Goal: Information Seeking & Learning: Learn about a topic

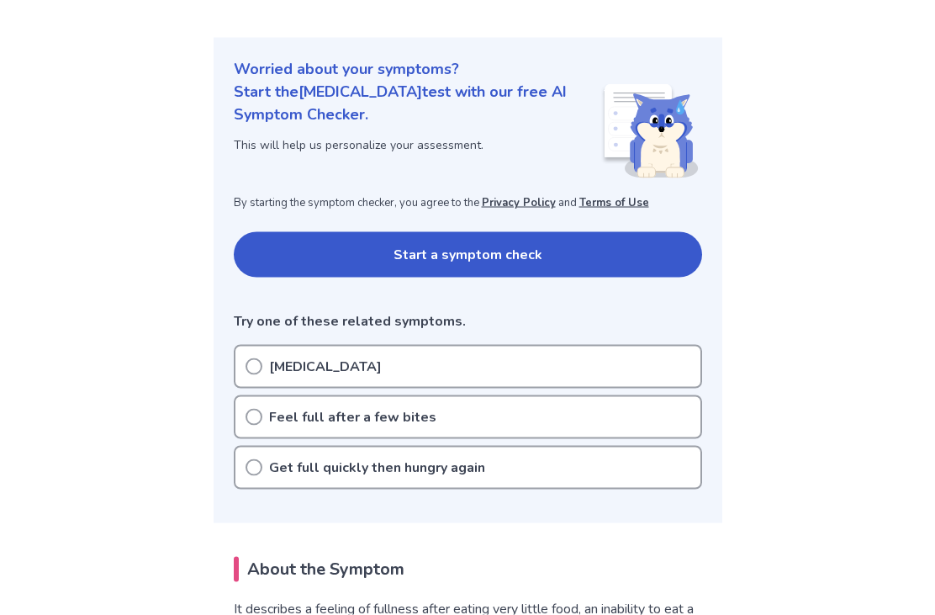
scroll to position [161, 0]
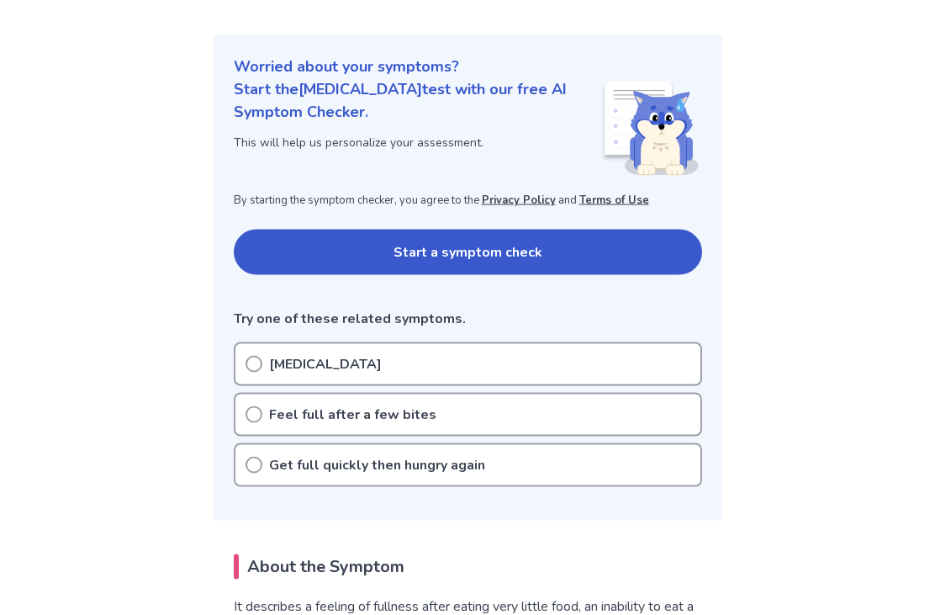
click at [288, 414] on p "Feel full after a few bites" at bounding box center [352, 415] width 167 height 20
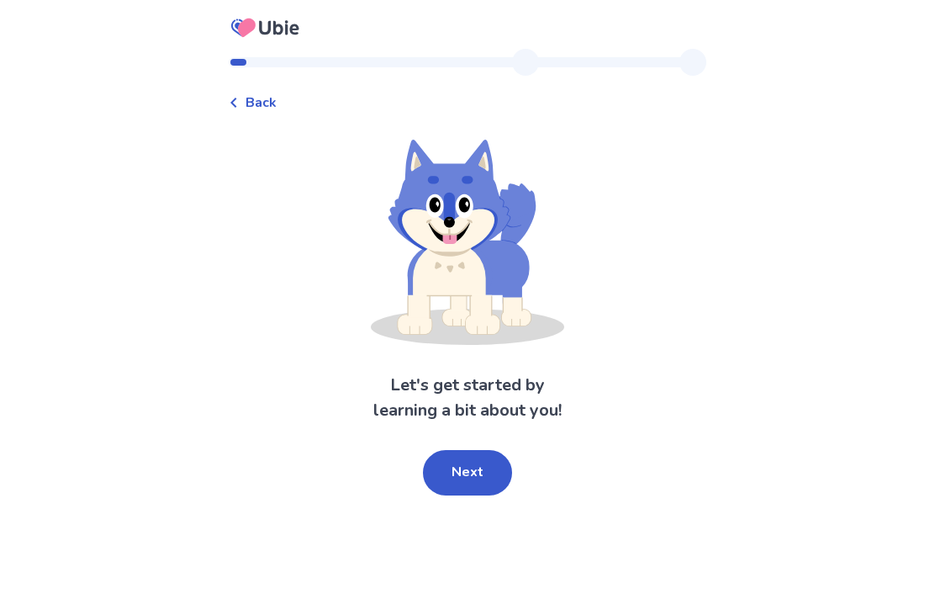
click at [472, 465] on button "Next" at bounding box center [467, 472] width 89 height 45
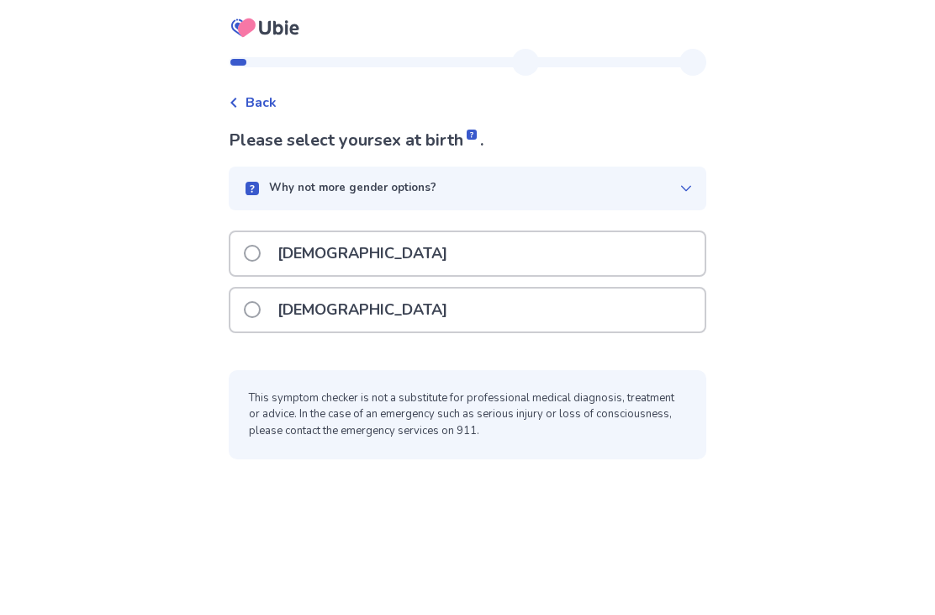
click at [264, 318] on label "Female" at bounding box center [351, 309] width 214 height 43
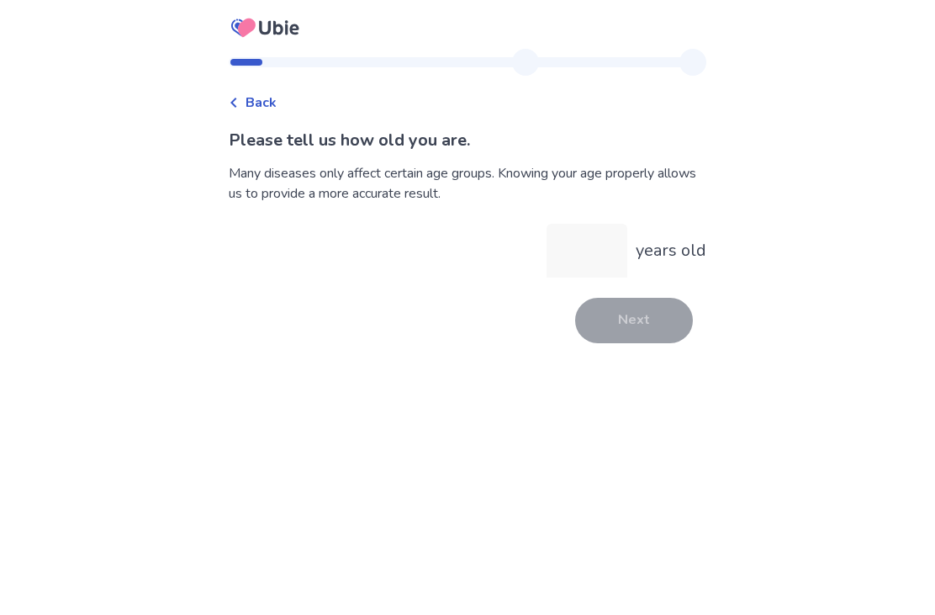
click at [584, 256] on input "years old" at bounding box center [587, 251] width 81 height 54
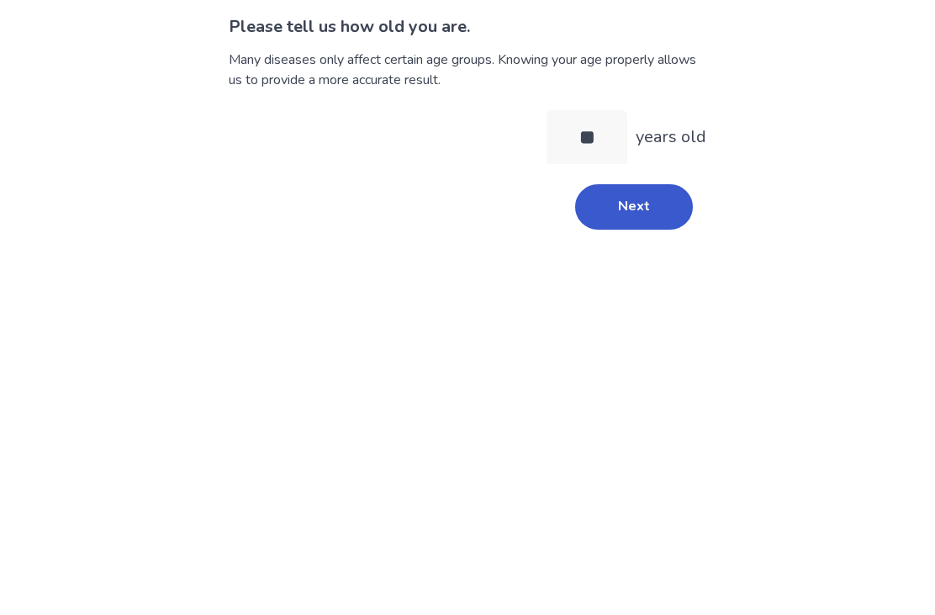
click at [652, 233] on div "Back Please tell us how old you are. Many diseases only affect certain age grou…" at bounding box center [467, 204] width 505 height 310
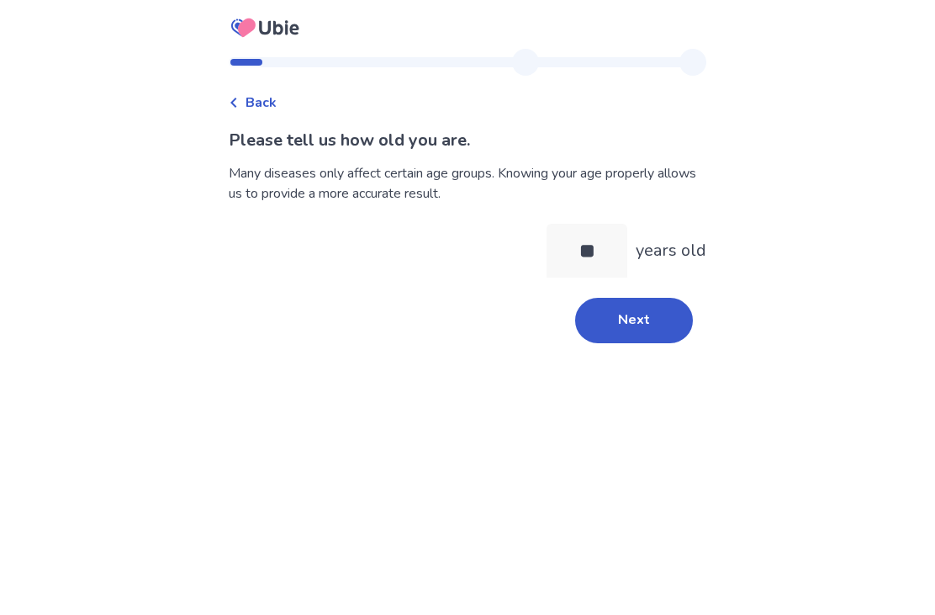
click at [648, 298] on button "Next" at bounding box center [634, 320] width 118 height 45
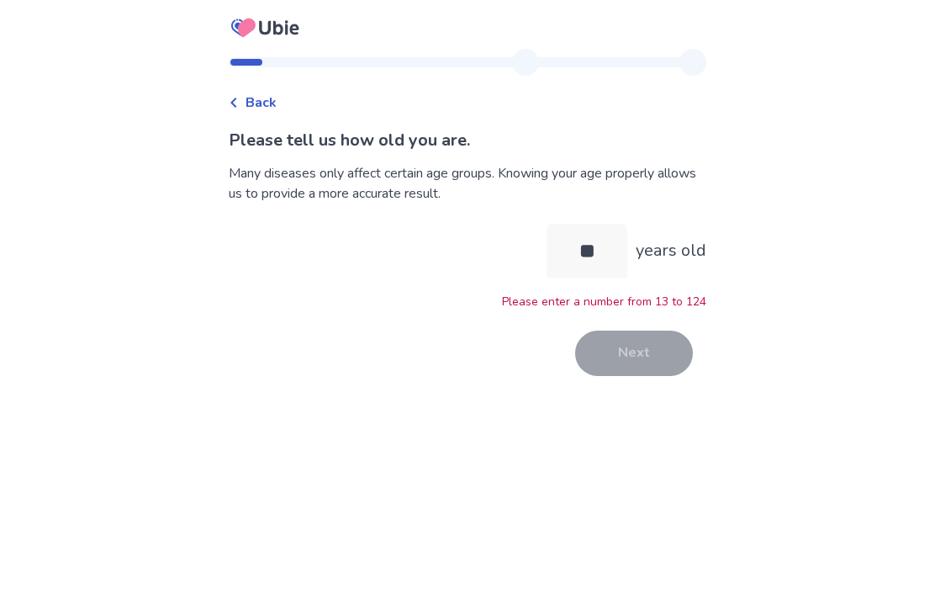
click at [606, 224] on input "**" at bounding box center [587, 251] width 81 height 54
type input "**"
click at [646, 331] on button "Next" at bounding box center [634, 353] width 118 height 45
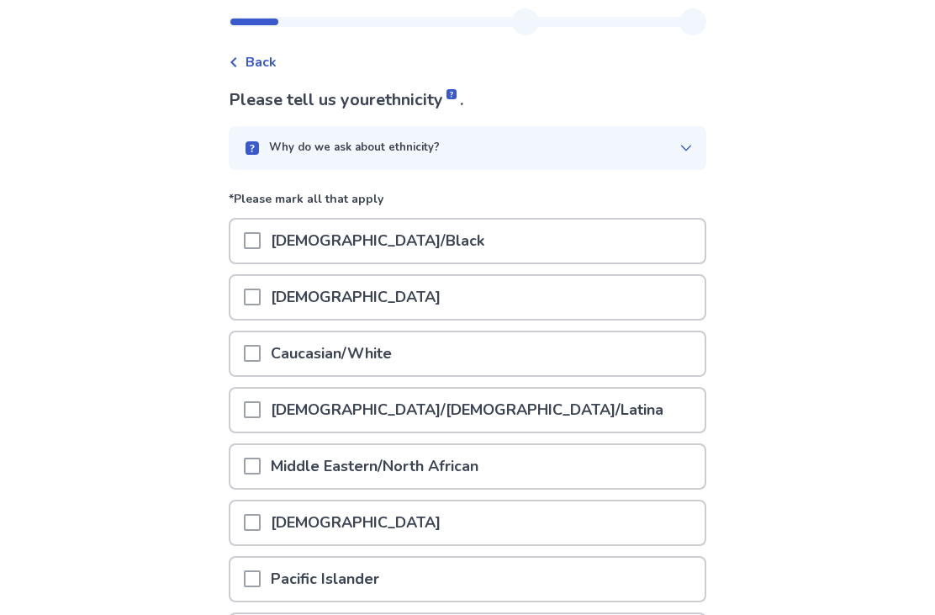
scroll to position [39, 0]
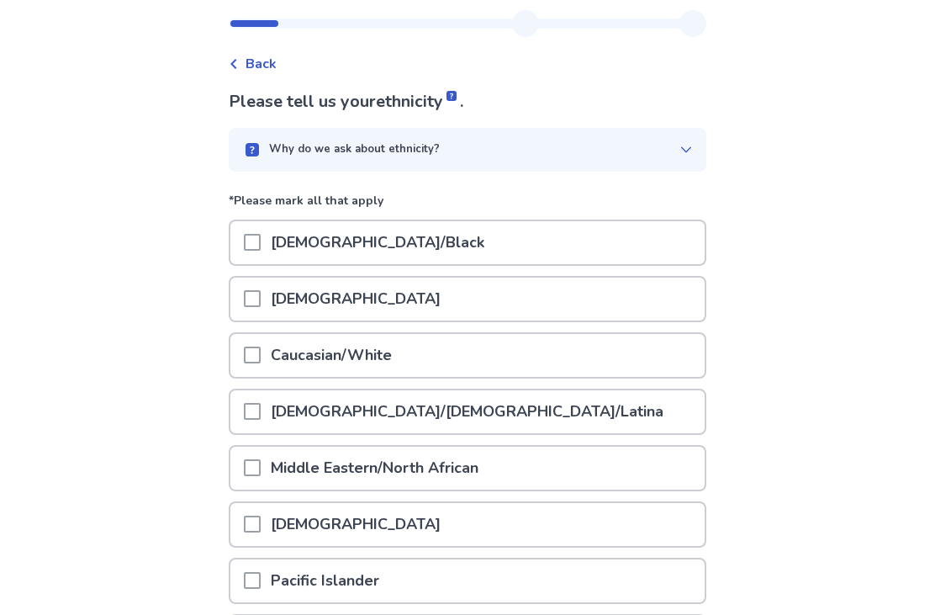
click at [291, 298] on p "Asian" at bounding box center [356, 299] width 190 height 43
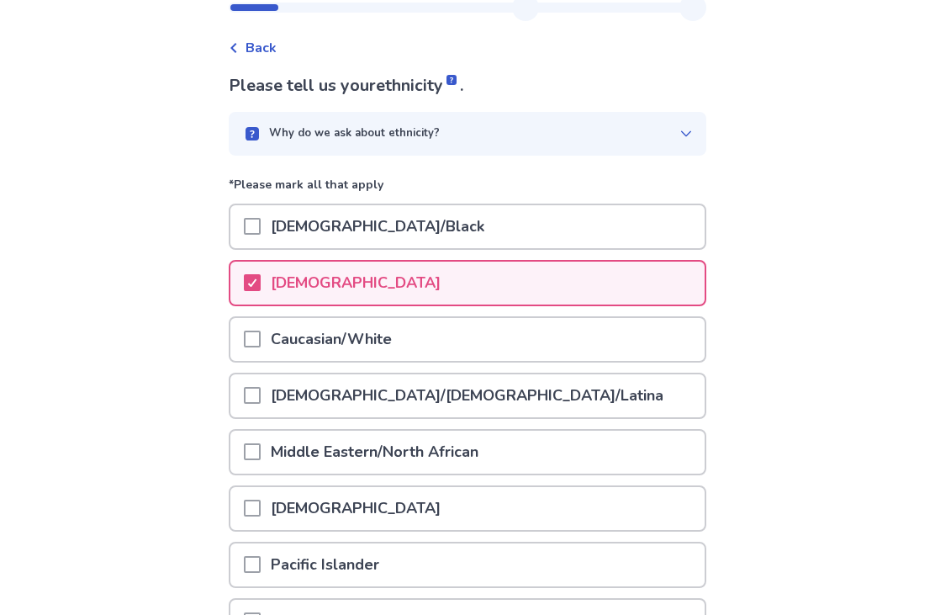
scroll to position [177, 0]
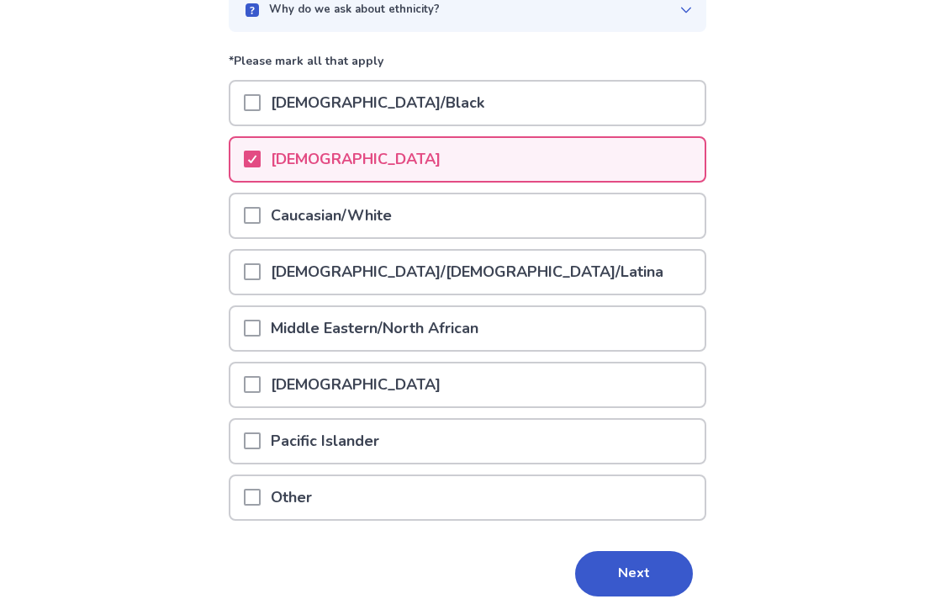
click at [641, 570] on button "Next" at bounding box center [634, 574] width 118 height 45
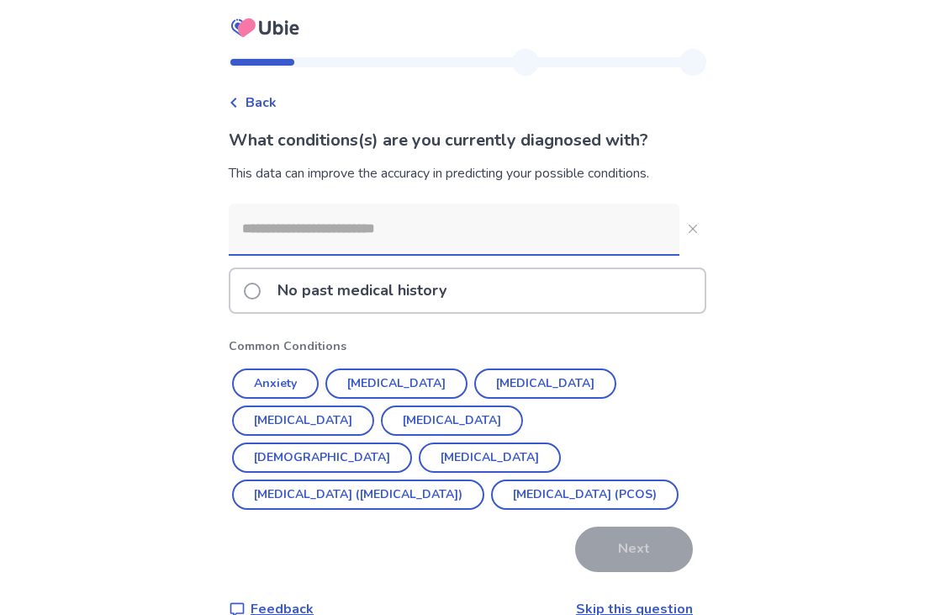
click at [274, 222] on input at bounding box center [454, 229] width 451 height 50
click at [274, 219] on input at bounding box center [454, 229] width 451 height 50
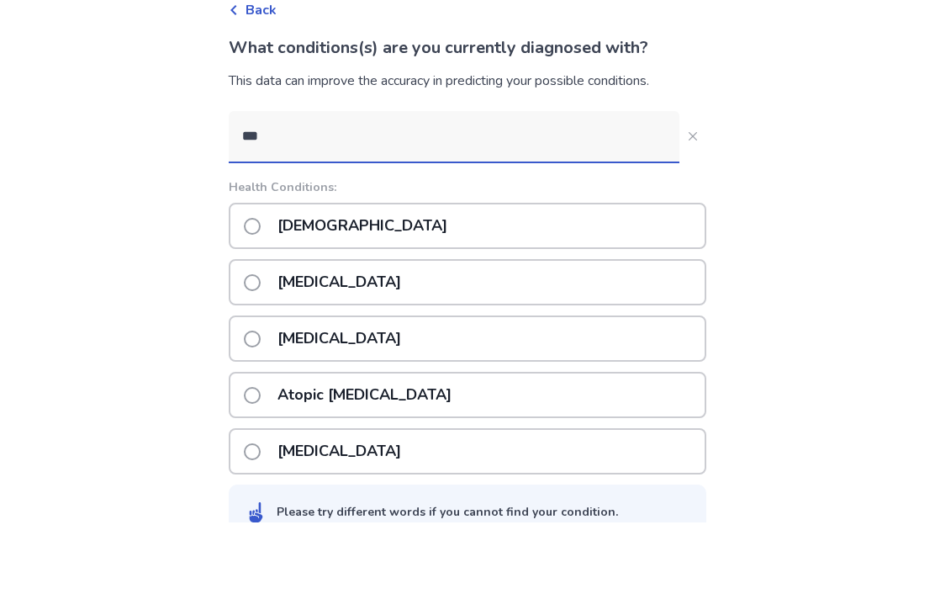
type input "***"
click at [273, 297] on label "Asthma" at bounding box center [351, 318] width 214 height 43
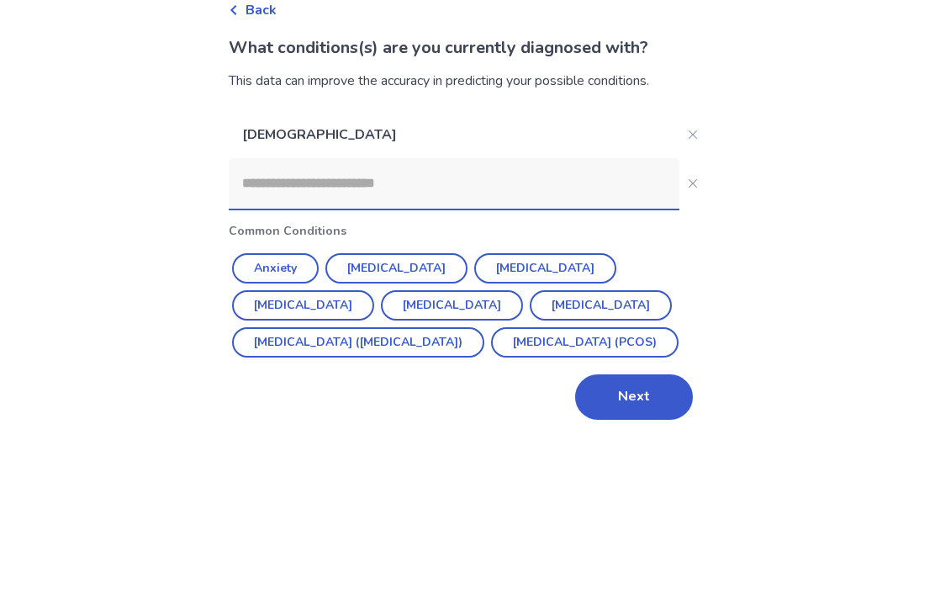
scroll to position [56, 0]
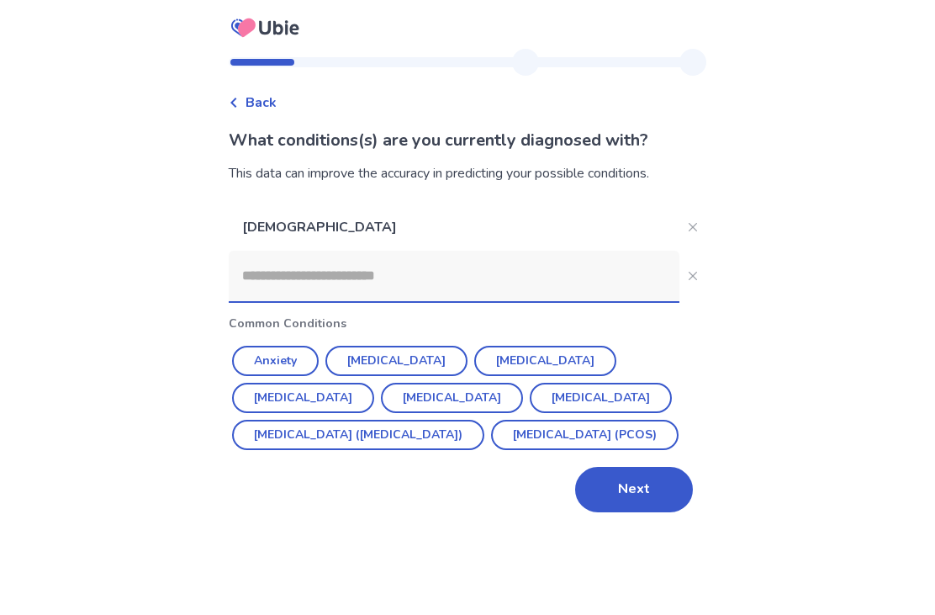
click at [292, 251] on input at bounding box center [454, 276] width 451 height 50
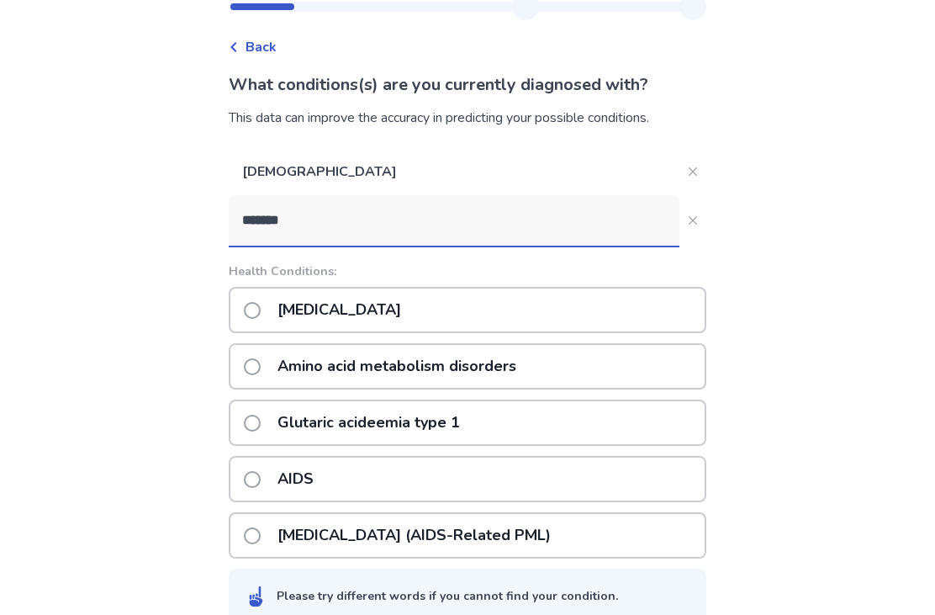
type input "*******"
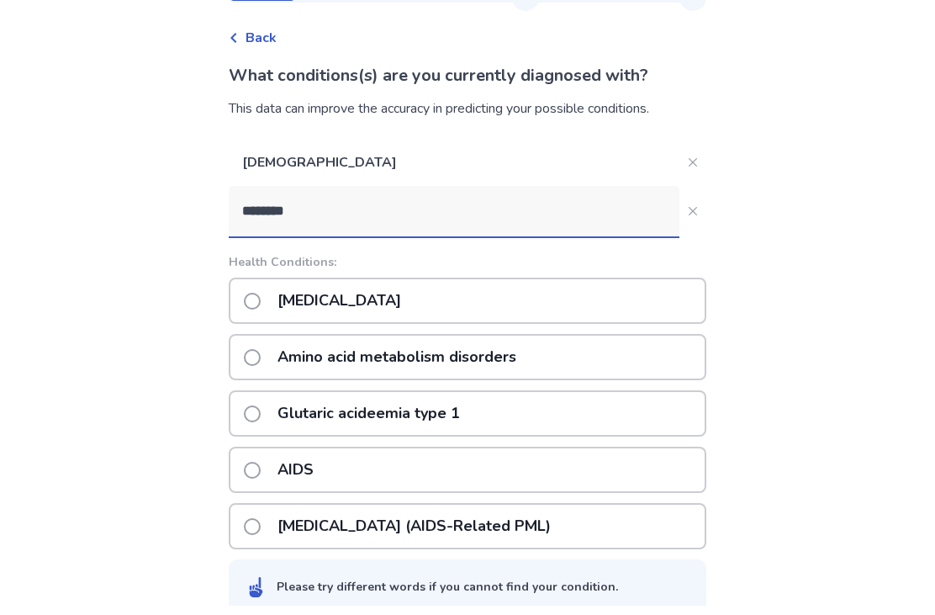
scroll to position [111, 0]
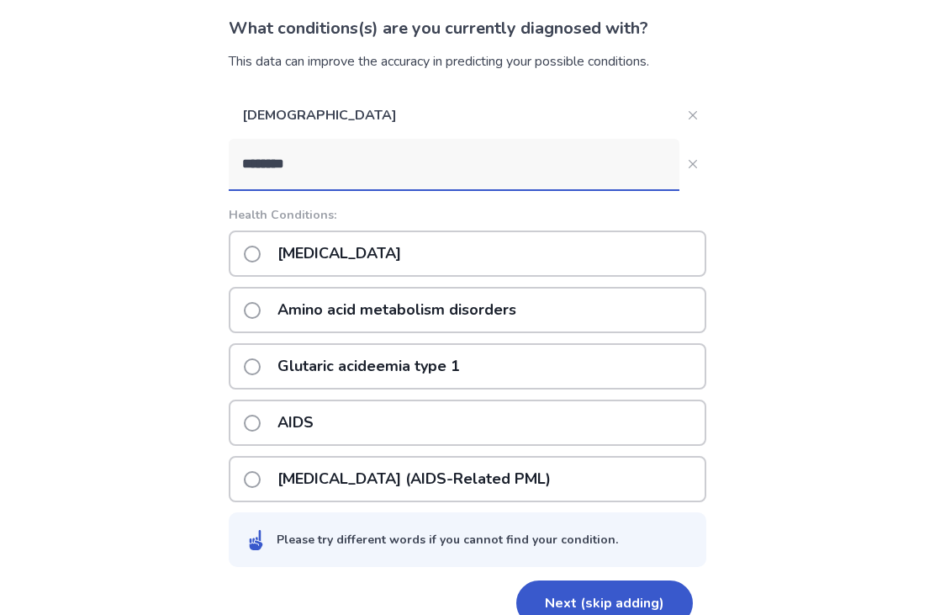
click at [640, 614] on button "Next (skip adding)" at bounding box center [604, 603] width 177 height 45
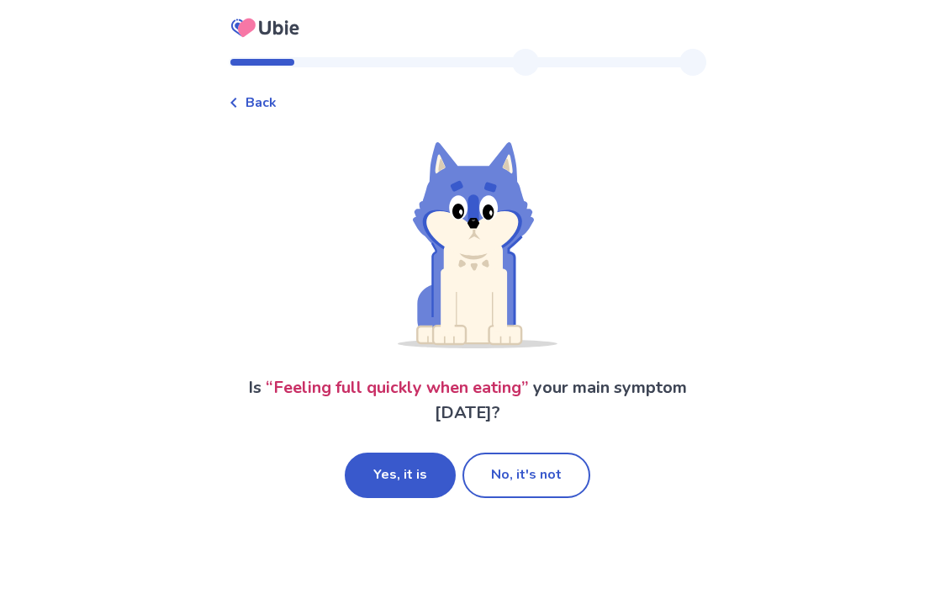
click at [399, 470] on button "Yes, it is" at bounding box center [400, 475] width 111 height 45
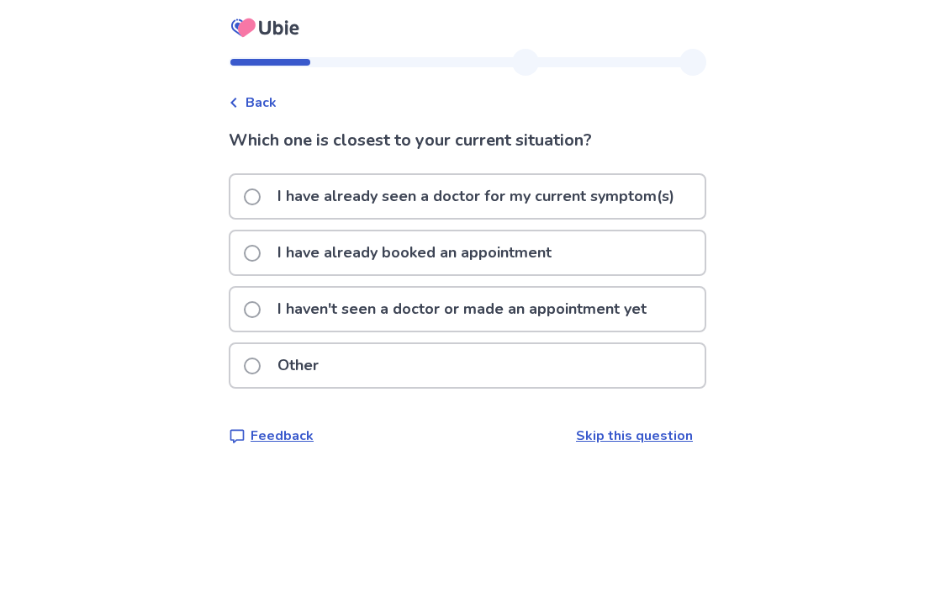
click at [462, 304] on p "I haven't seen a doctor or made an appointment yet" at bounding box center [461, 309] width 389 height 43
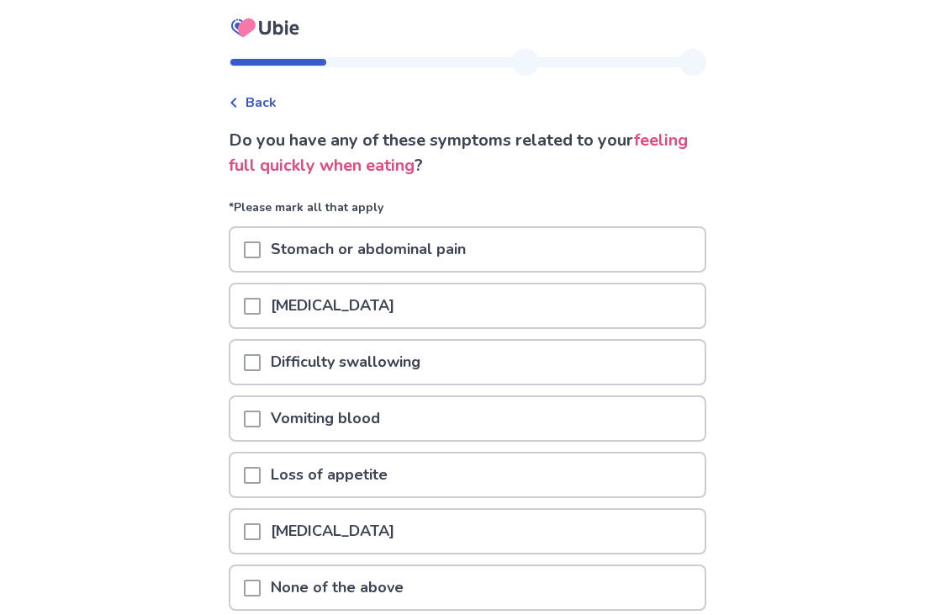
click at [254, 306] on span at bounding box center [252, 306] width 17 height 17
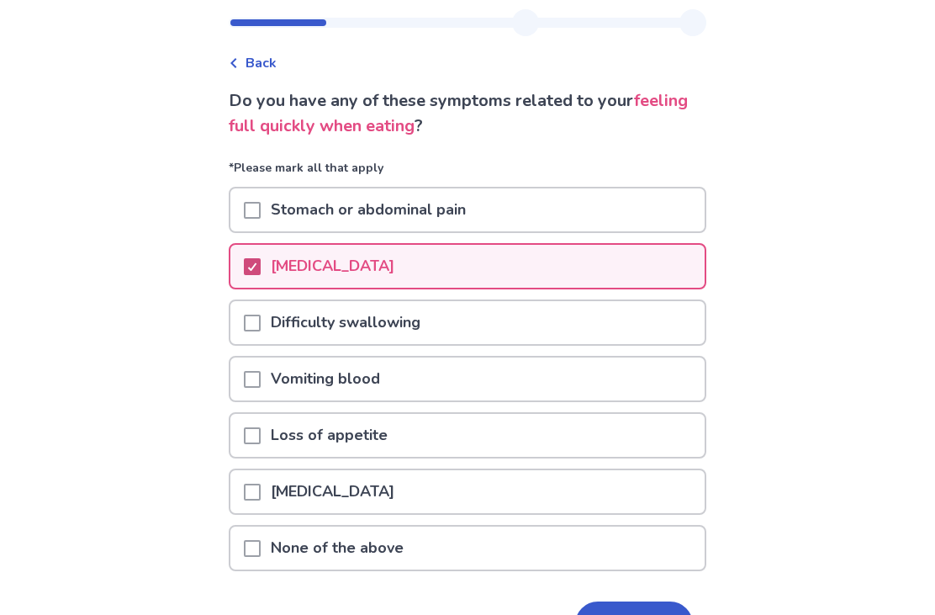
scroll to position [40, 0]
click at [254, 435] on span at bounding box center [252, 435] width 17 height 17
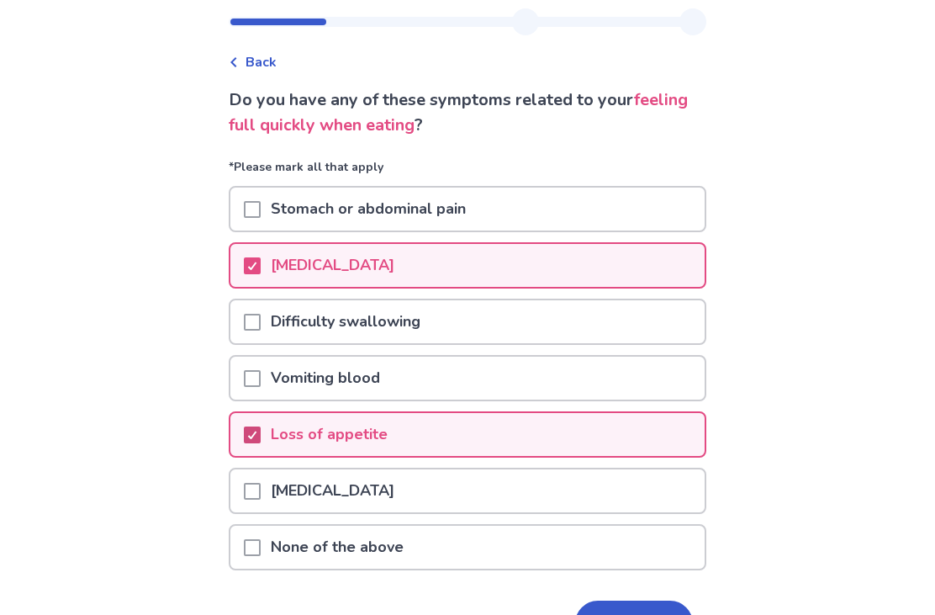
scroll to position [40, 0]
click at [641, 614] on button "Next" at bounding box center [634, 623] width 118 height 45
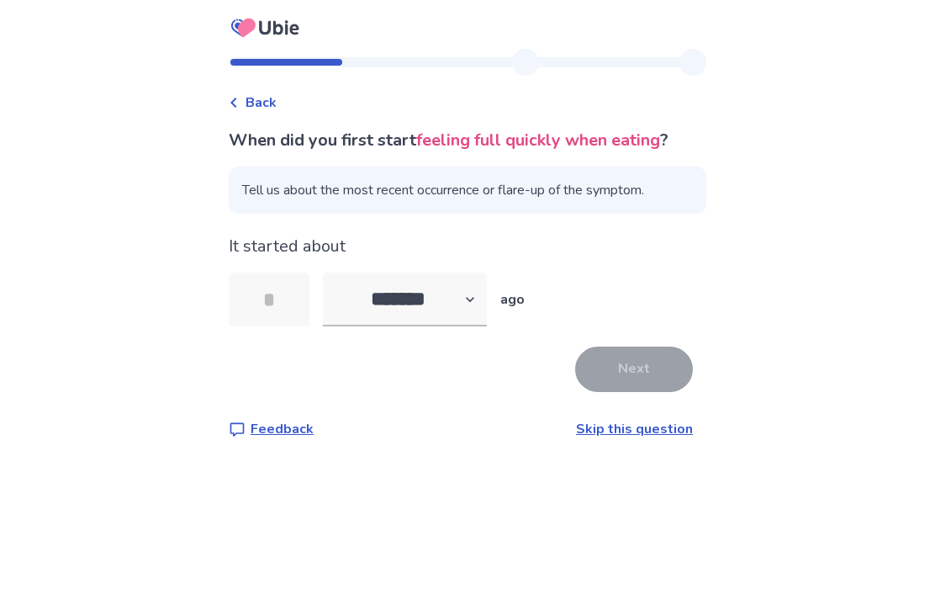
click at [279, 285] on input "tel" at bounding box center [269, 300] width 81 height 54
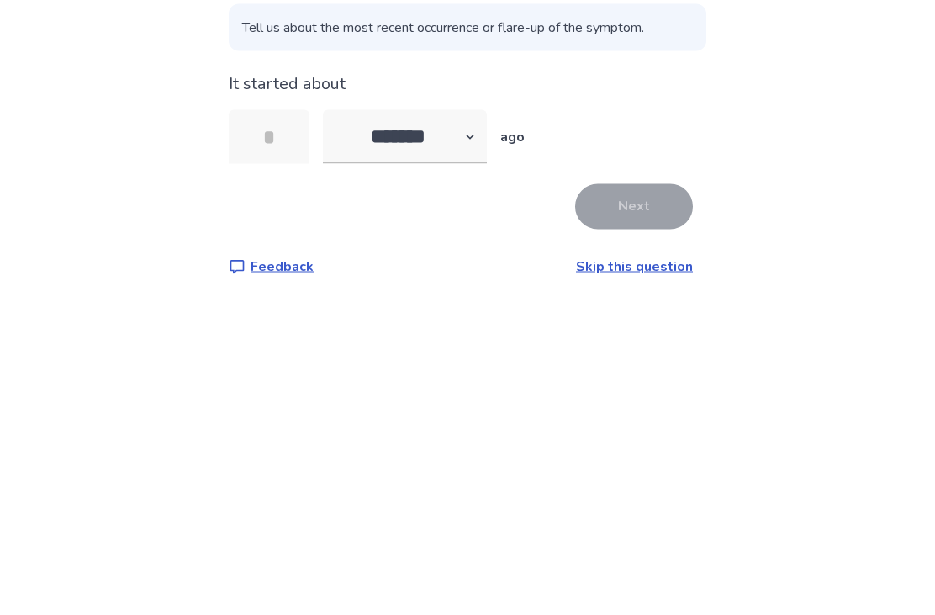
scroll to position [56, 0]
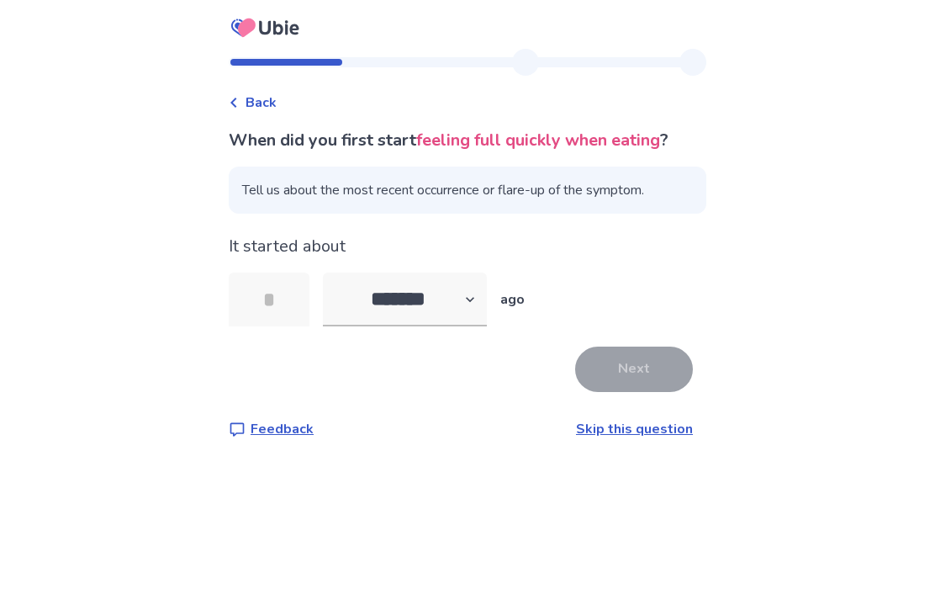
click at [377, 273] on select "******* ****** ******* ******** *******" at bounding box center [405, 300] width 164 height 54
select select "*"
click at [262, 273] on input "tel" at bounding box center [269, 300] width 81 height 54
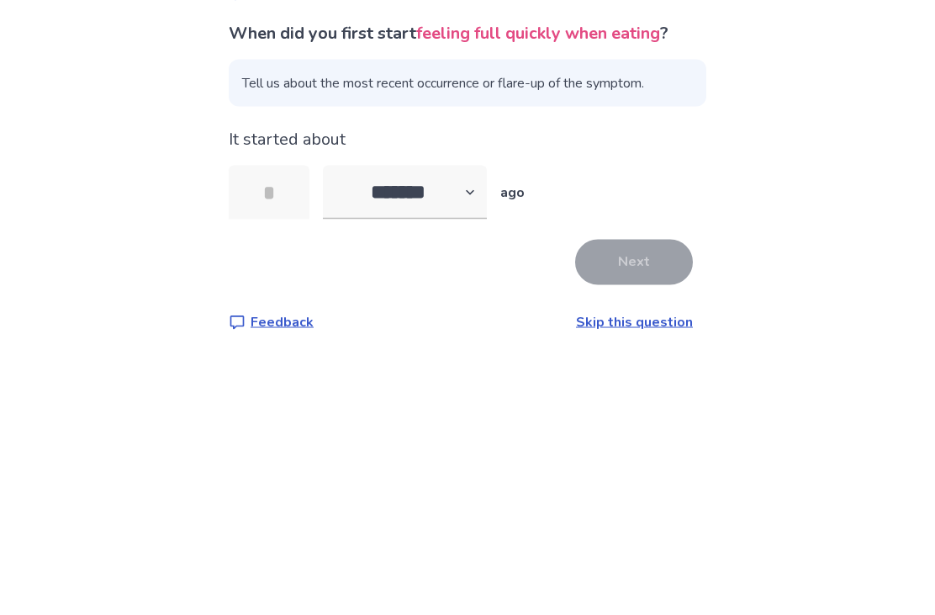
type input "*"
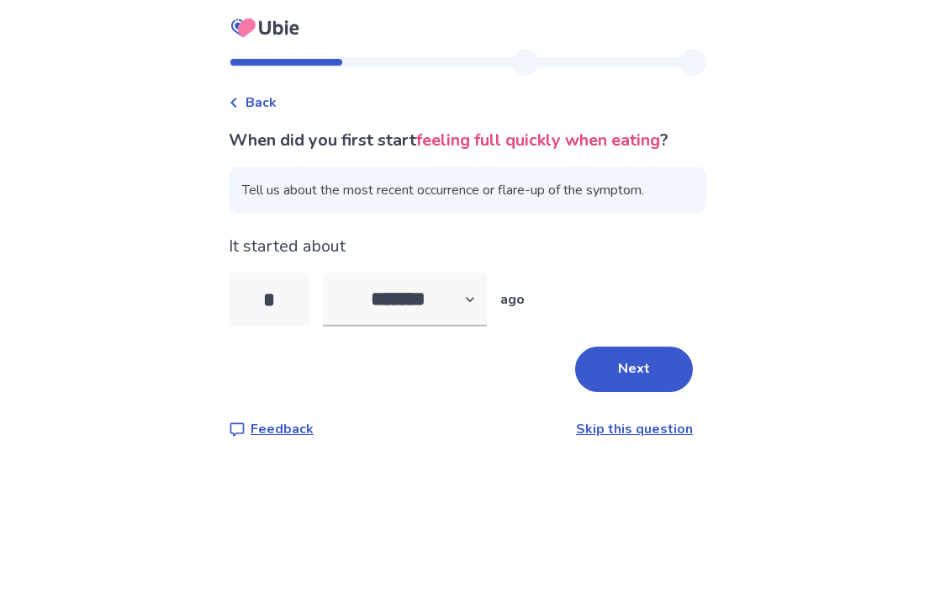
click at [651, 347] on button "Next" at bounding box center [634, 369] width 118 height 45
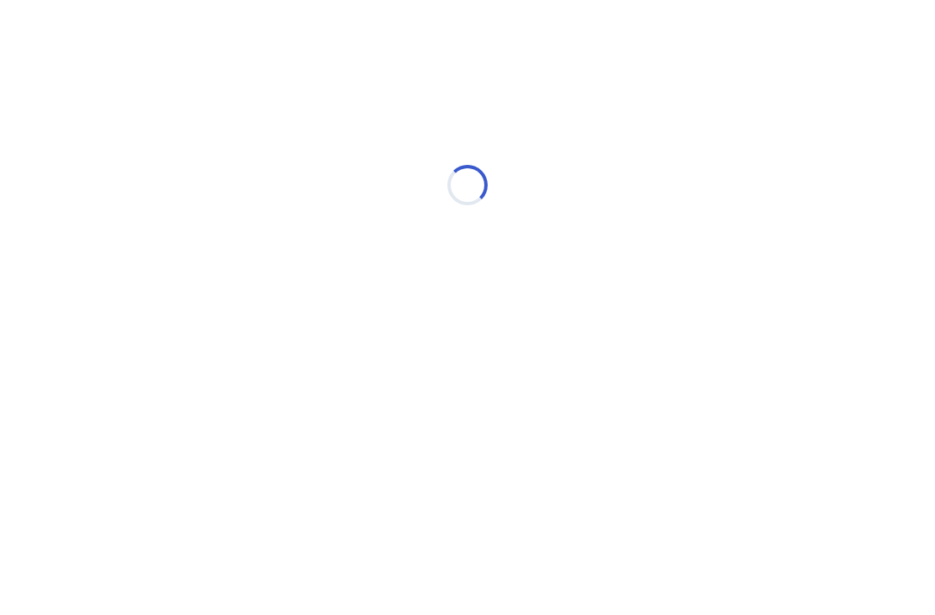
select select "*"
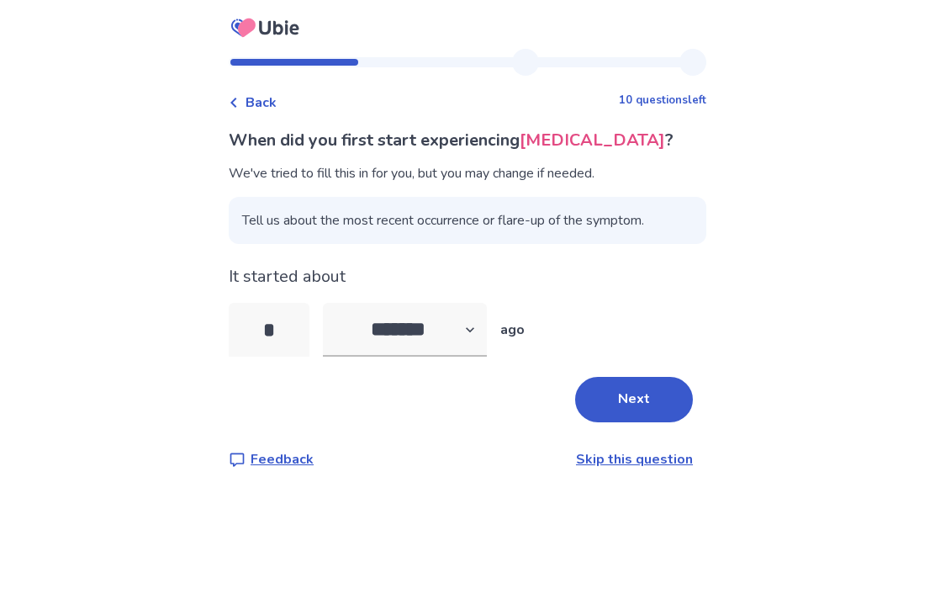
click at [626, 410] on button "Next" at bounding box center [634, 399] width 118 height 45
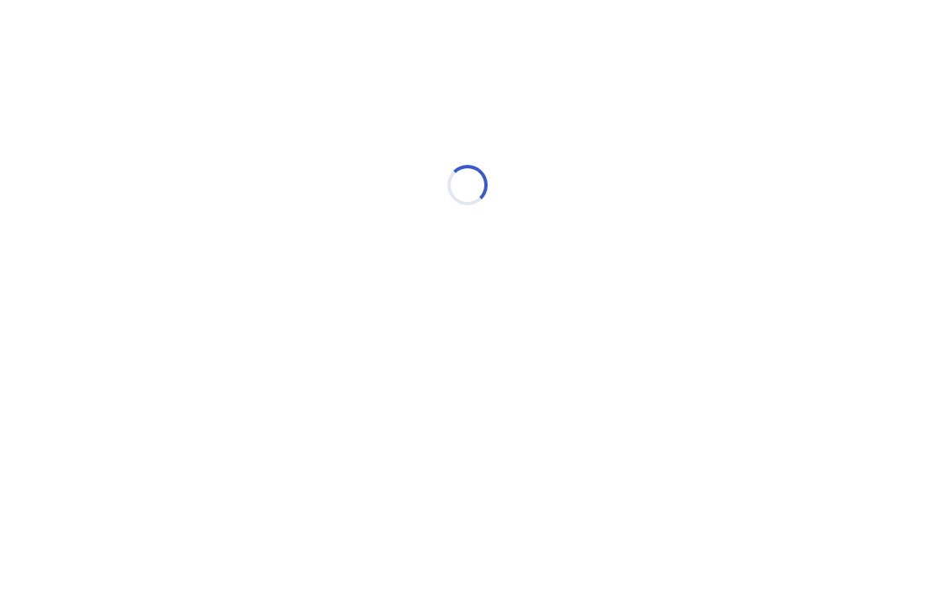
select select "*"
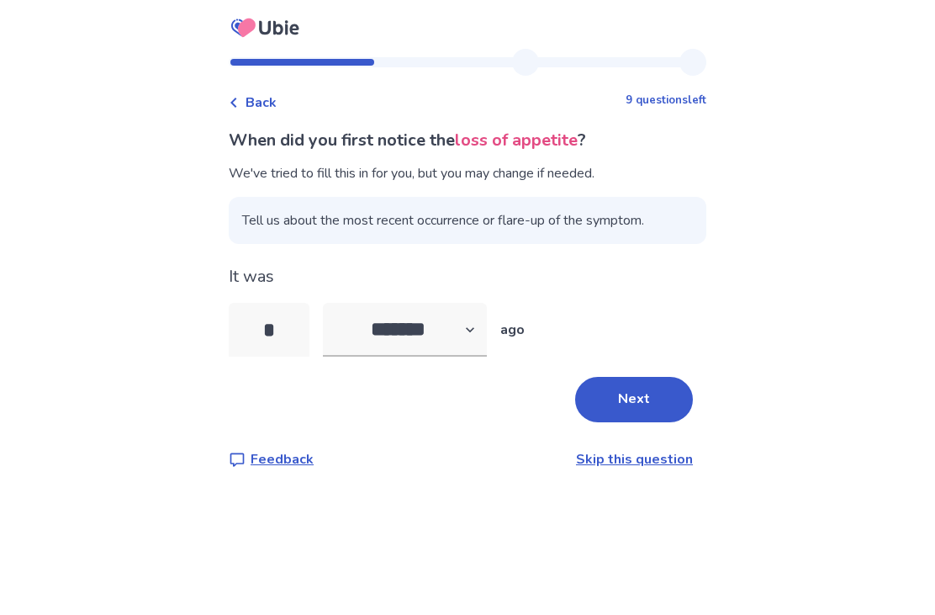
click at [644, 400] on button "Next" at bounding box center [634, 399] width 118 height 45
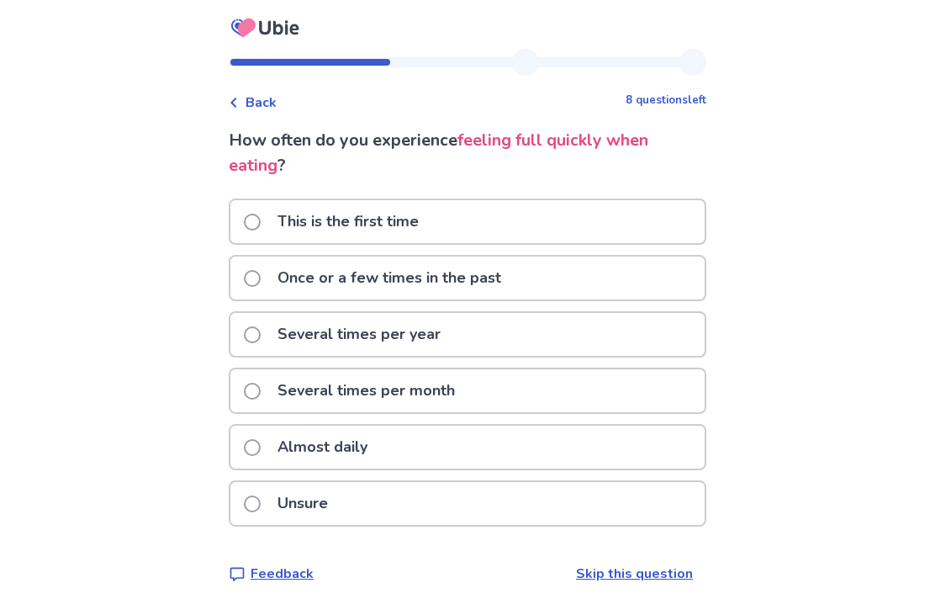
click at [256, 451] on span at bounding box center [252, 447] width 17 height 17
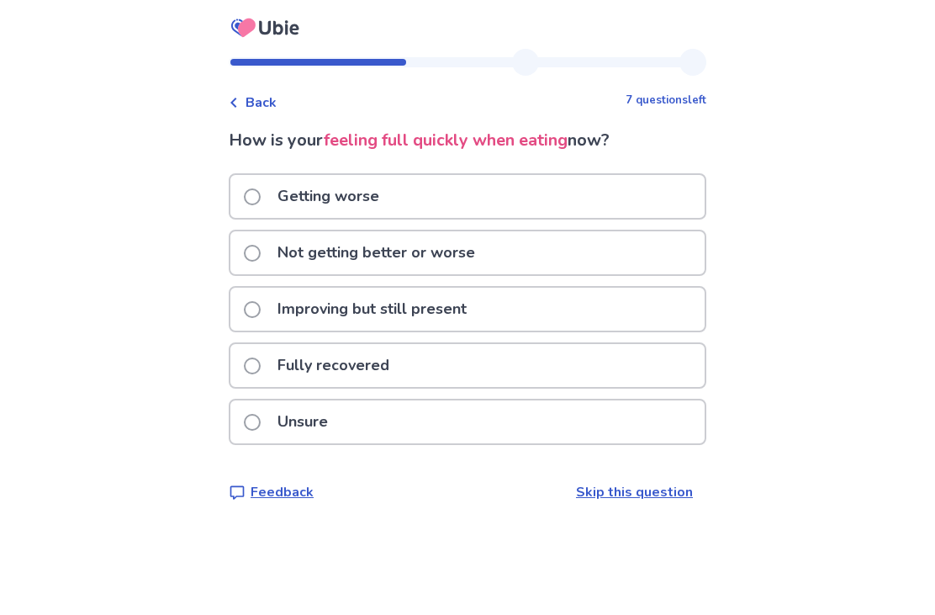
click at [255, 195] on span at bounding box center [252, 196] width 17 height 17
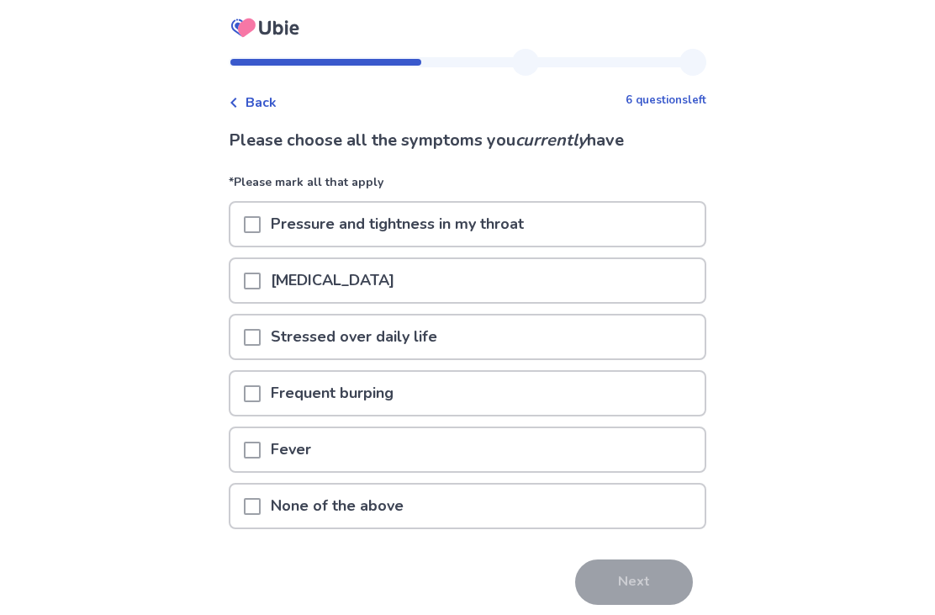
click at [261, 351] on div at bounding box center [252, 336] width 17 height 43
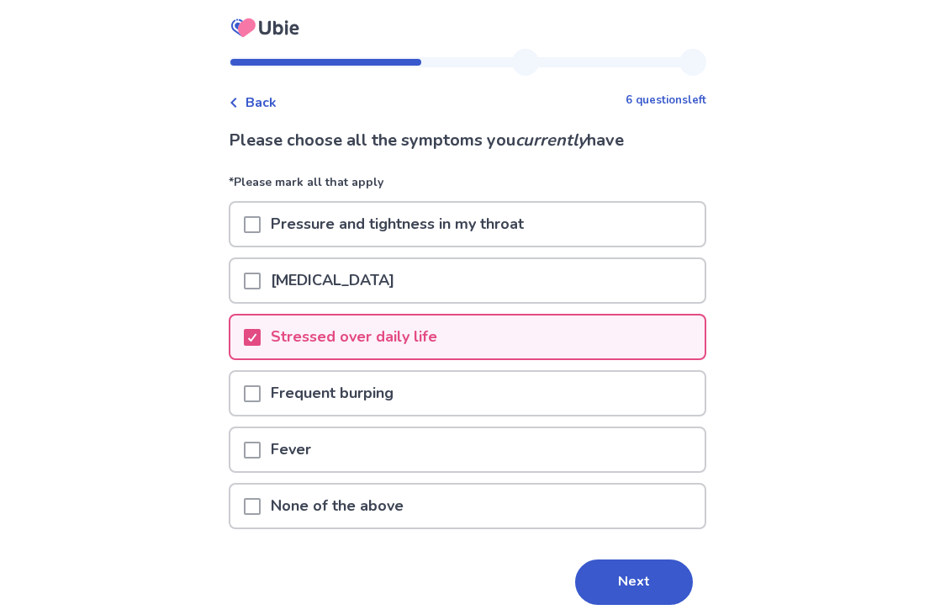
click at [257, 399] on span at bounding box center [252, 393] width 17 height 17
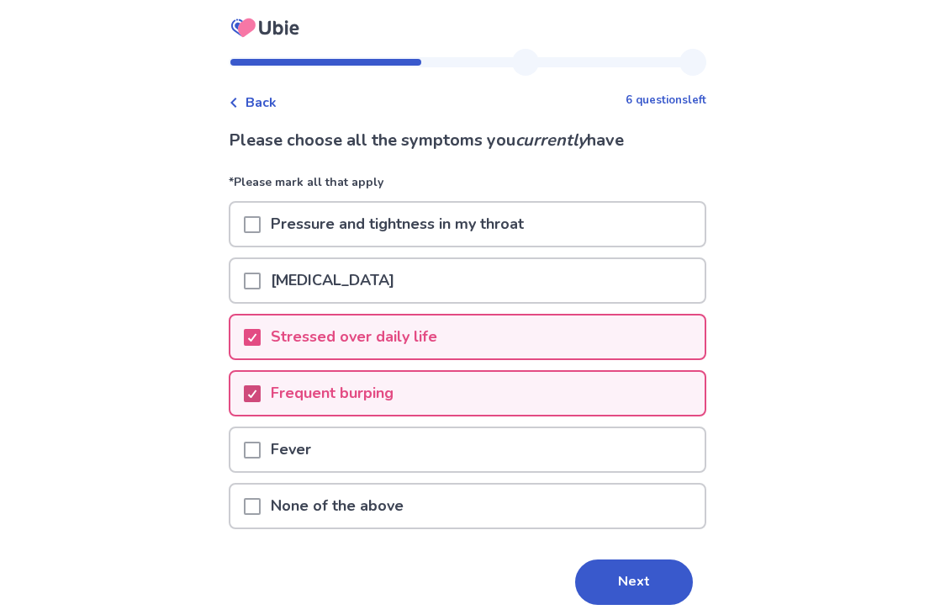
click at [625, 570] on button "Next" at bounding box center [634, 581] width 118 height 45
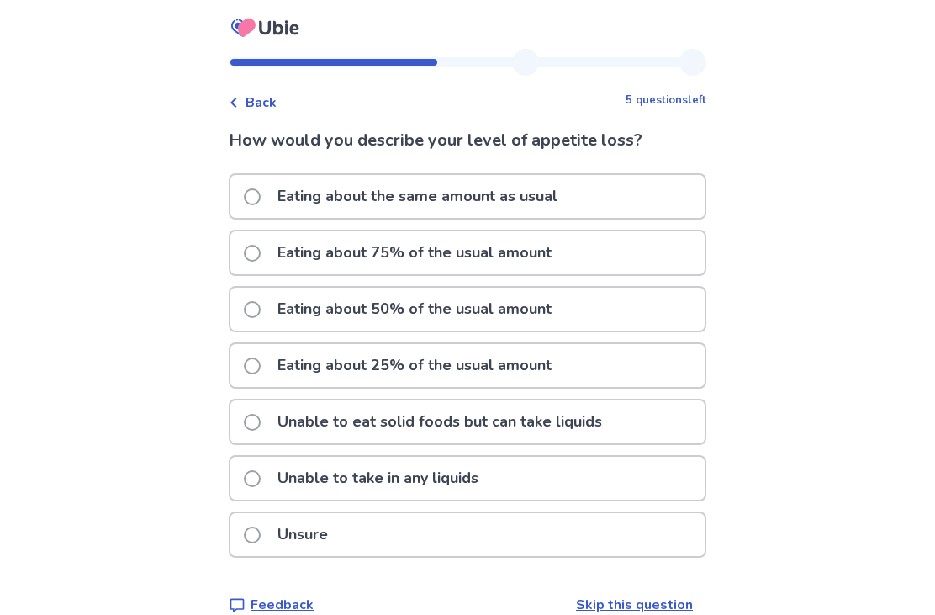
click at [272, 303] on label "Eating about 50% of the usual amount" at bounding box center [403, 309] width 318 height 43
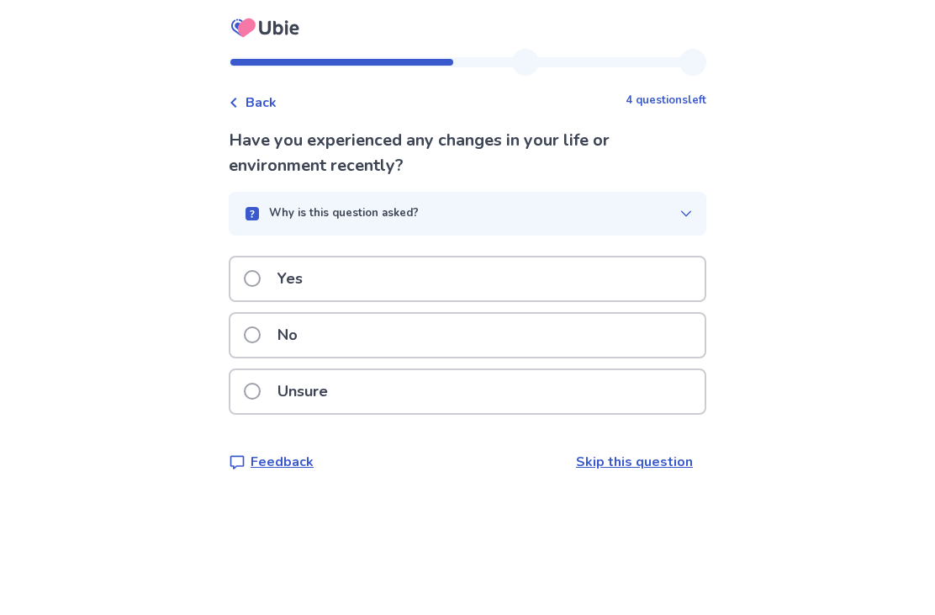
click at [649, 194] on button "Why is this question asked?" at bounding box center [468, 214] width 478 height 44
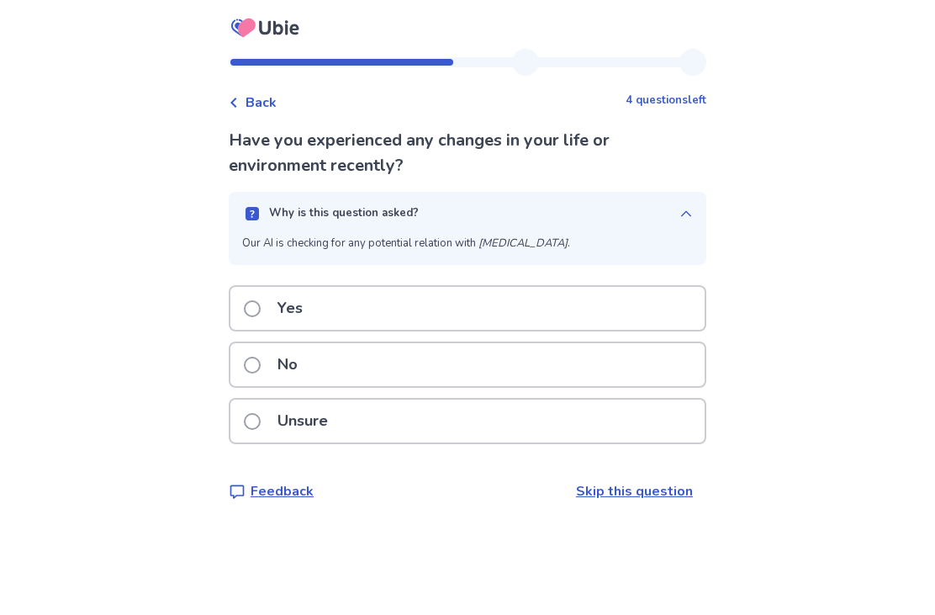
click at [616, 199] on button "Why is this question asked?" at bounding box center [468, 214] width 478 height 44
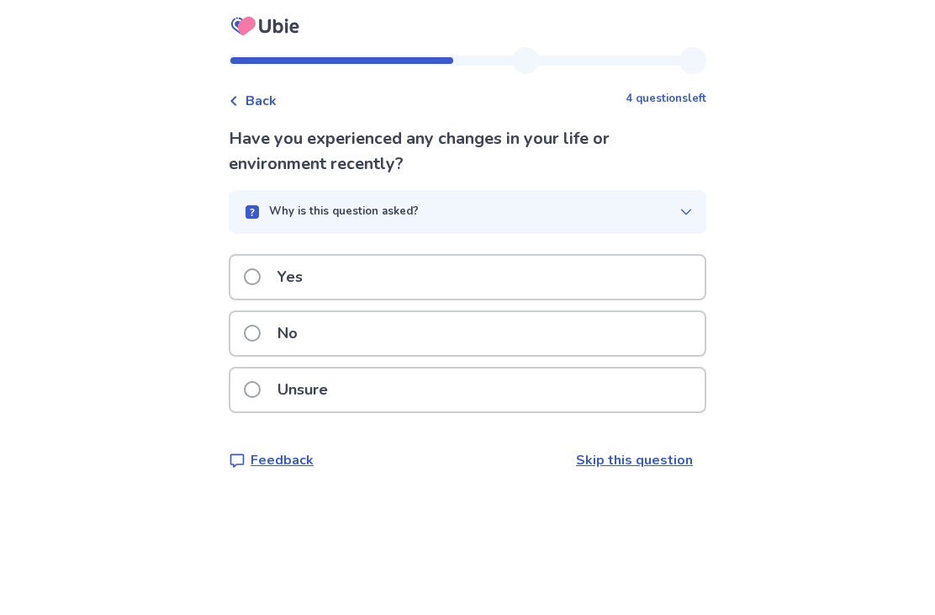
scroll to position [2, 0]
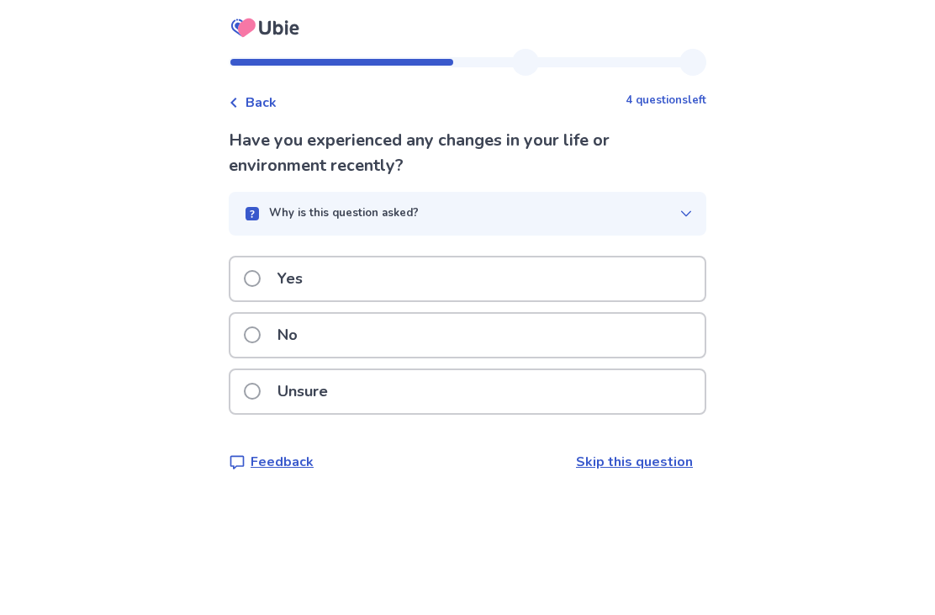
click at [298, 335] on p "No" at bounding box center [287, 335] width 40 height 43
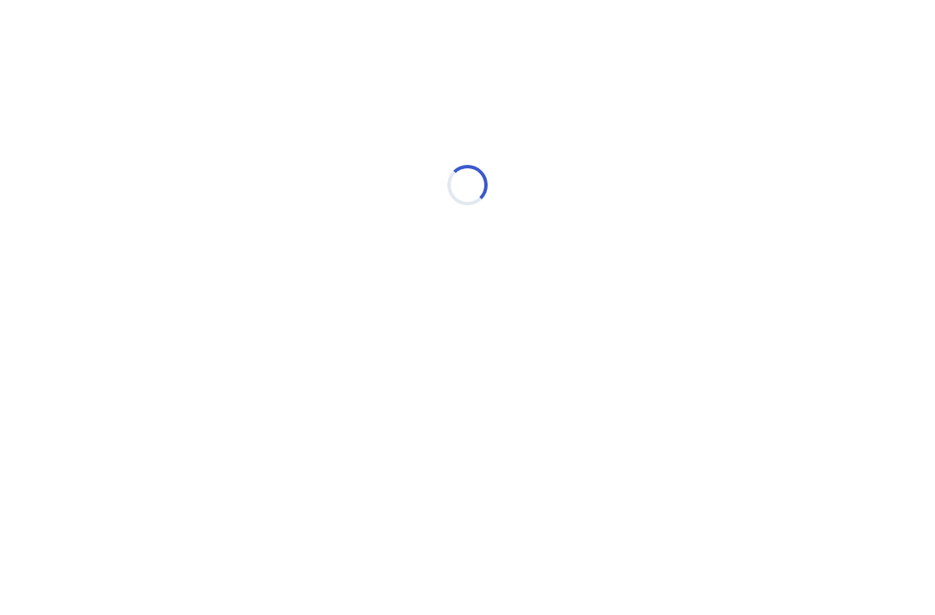
scroll to position [0, 0]
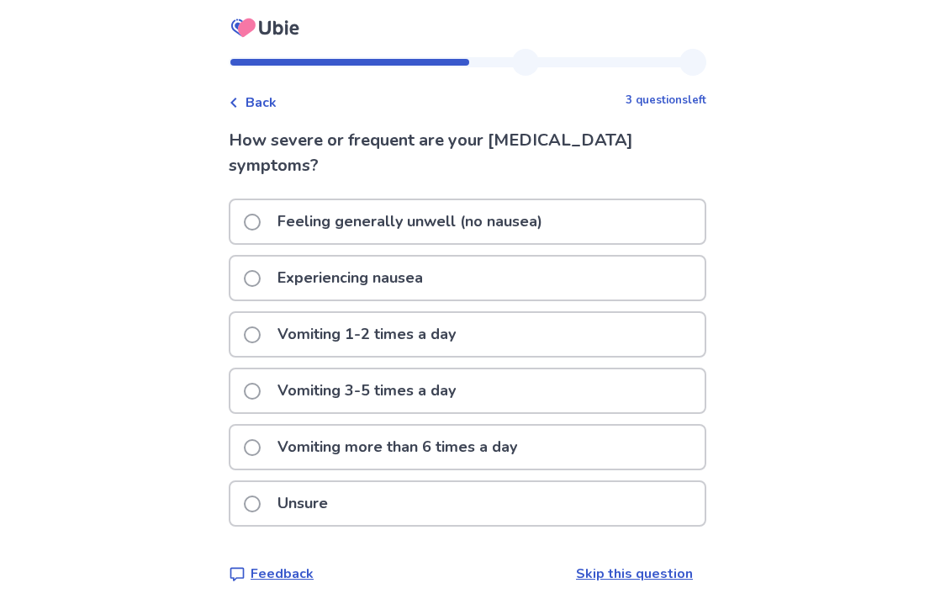
click at [249, 278] on div "Experiencing nausea" at bounding box center [467, 278] width 474 height 43
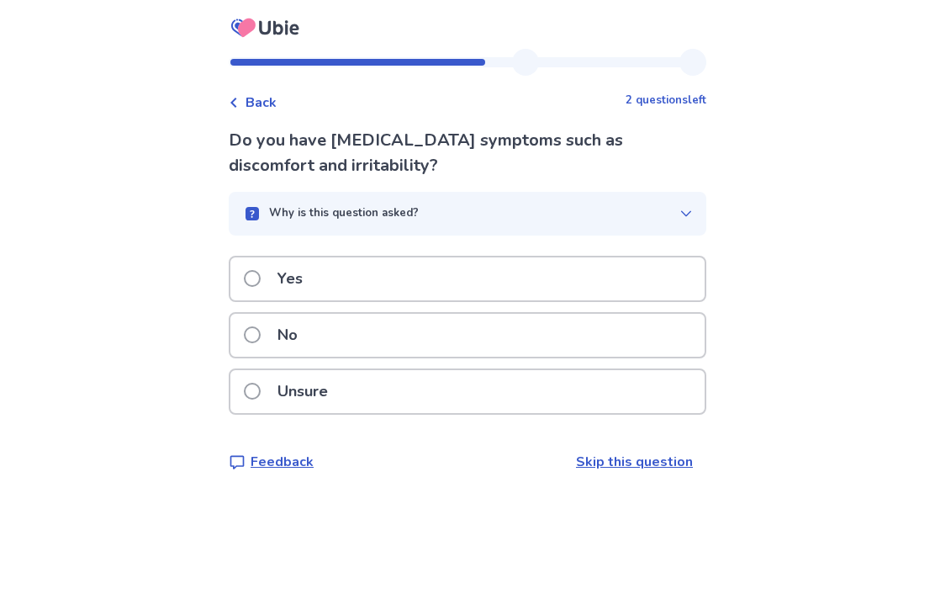
click at [432, 193] on button "Why is this question asked?" at bounding box center [468, 214] width 478 height 44
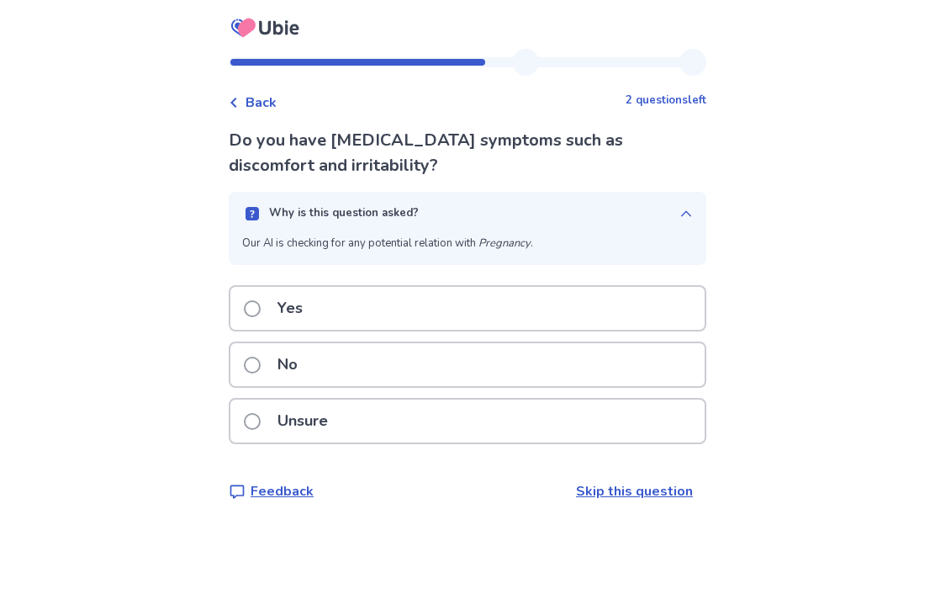
click at [421, 203] on button "Why is this question asked?" at bounding box center [468, 214] width 478 height 44
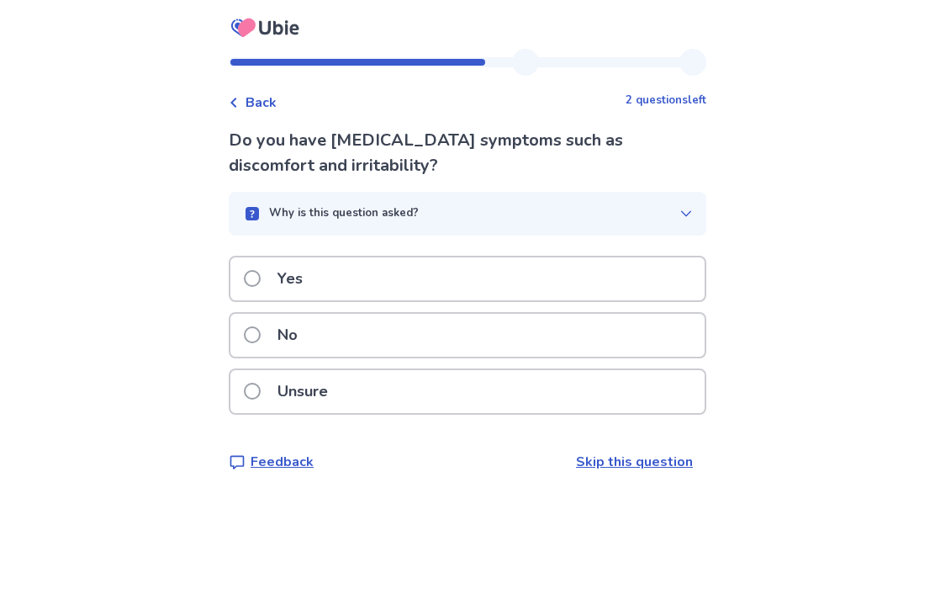
click at [271, 320] on label "No" at bounding box center [276, 335] width 64 height 43
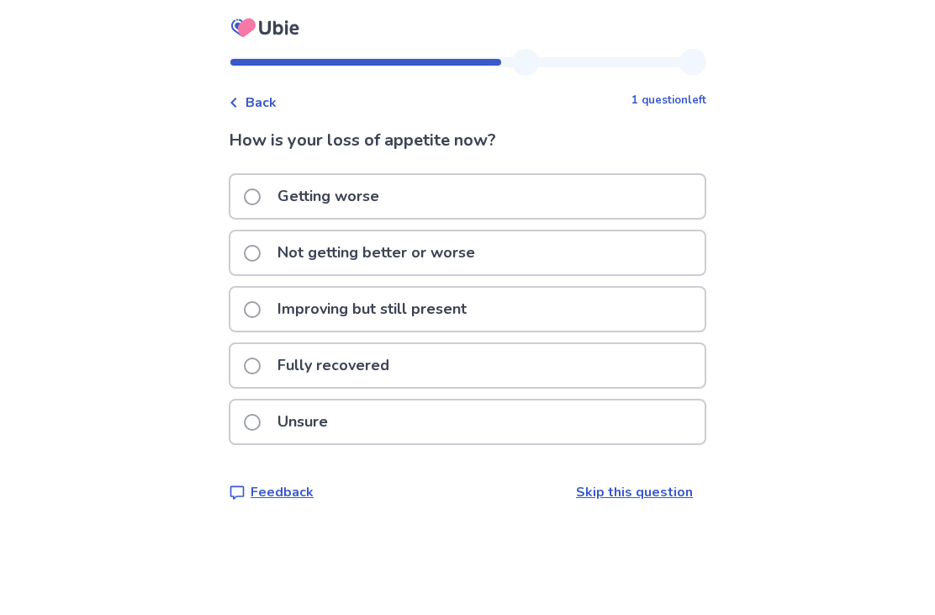
click at [340, 580] on div "Back 1 question left How is your loss of appetite now? Getting worse Not gettin…" at bounding box center [467, 307] width 935 height 615
click at [257, 208] on label "Getting worse" at bounding box center [317, 196] width 146 height 43
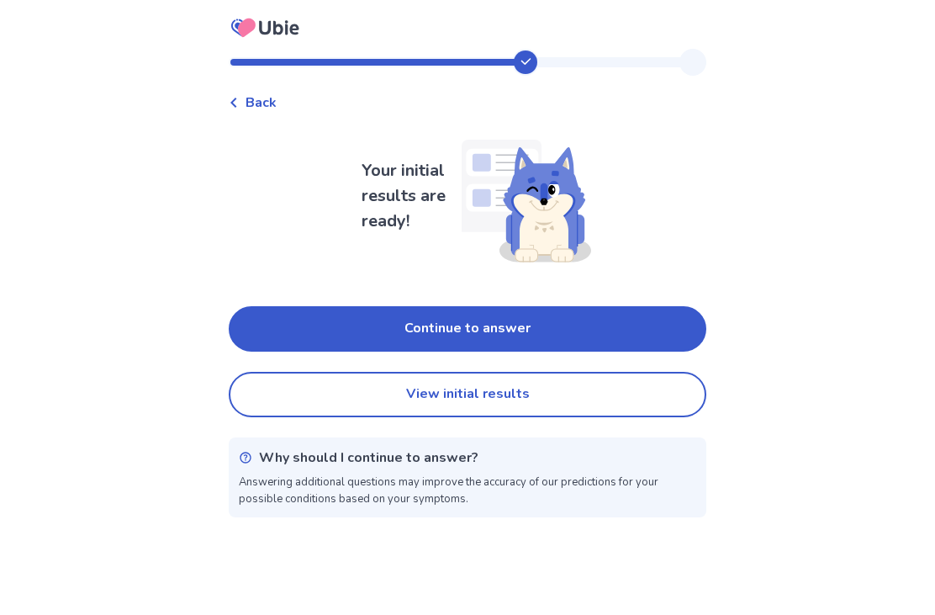
click at [650, 328] on button "Continue to answer" at bounding box center [468, 328] width 478 height 45
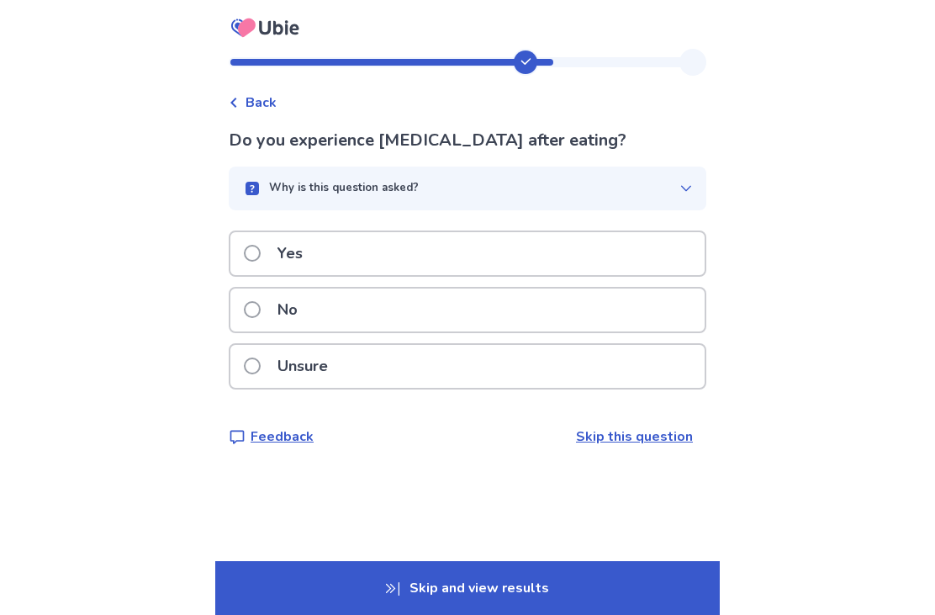
click at [255, 251] on span at bounding box center [252, 253] width 17 height 17
click at [254, 315] on label "No" at bounding box center [276, 309] width 64 height 43
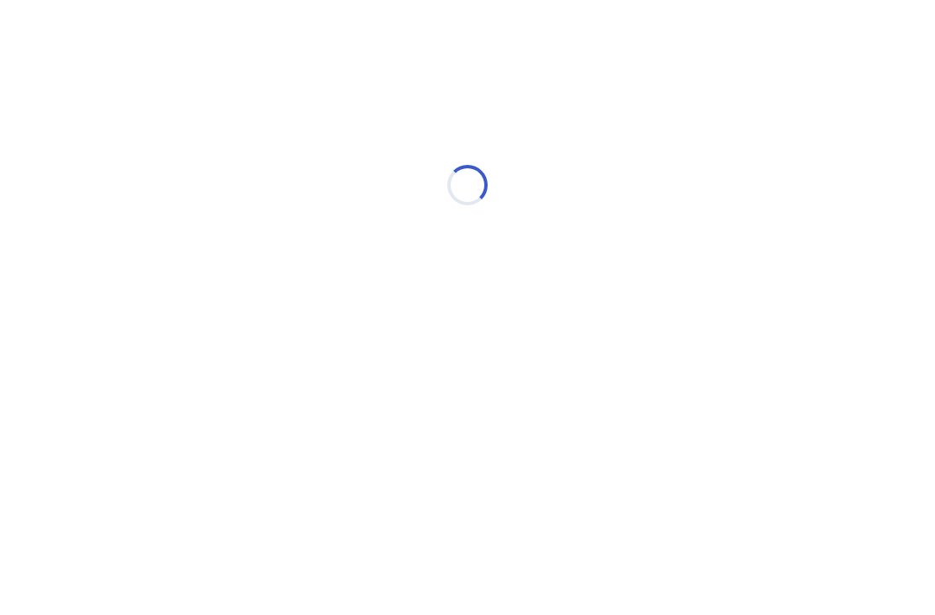
select select "*"
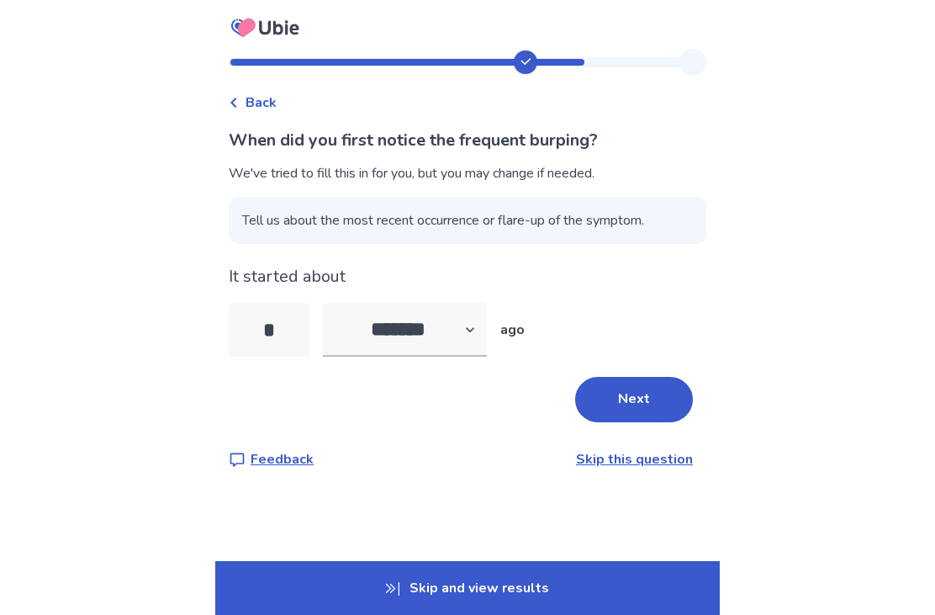
click at [646, 411] on button "Next" at bounding box center [634, 399] width 118 height 45
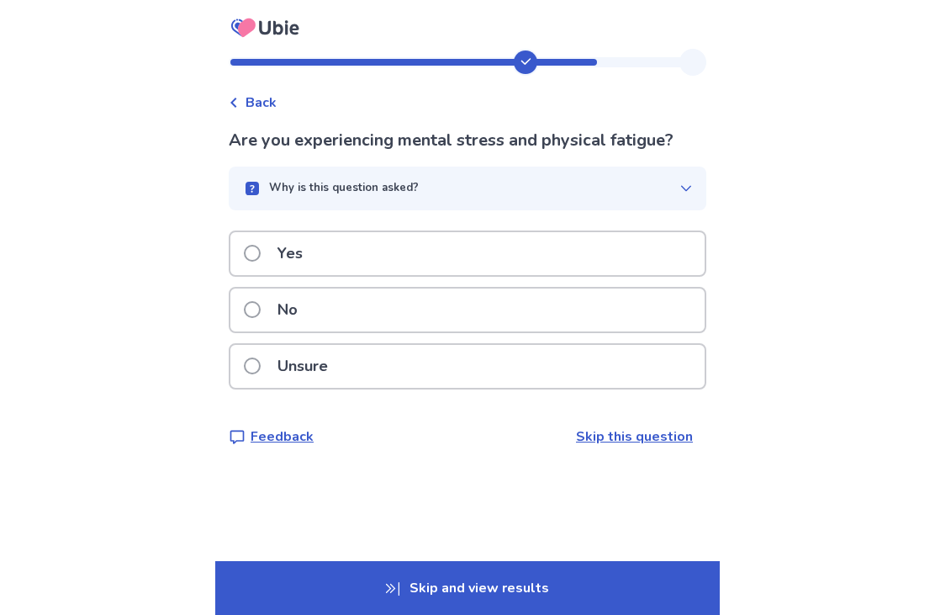
click at [259, 265] on label "Yes" at bounding box center [278, 253] width 69 height 43
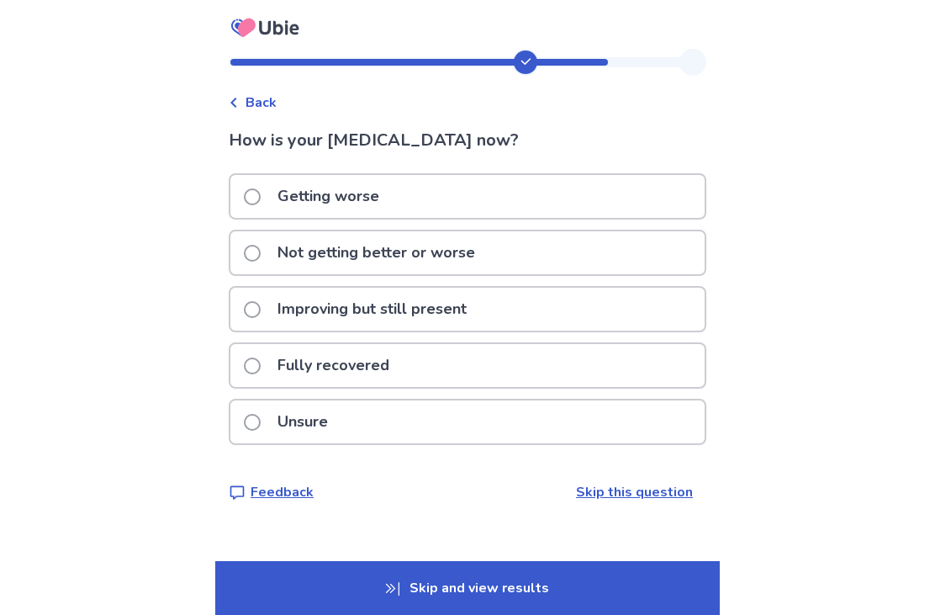
click at [261, 194] on span at bounding box center [252, 196] width 17 height 17
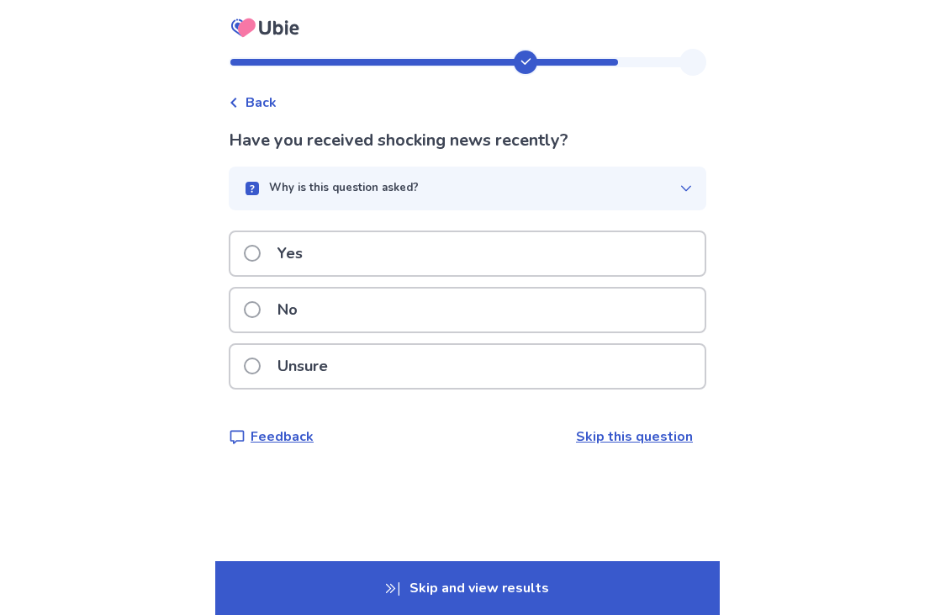
click at [671, 175] on button "Why is this question asked?" at bounding box center [468, 189] width 478 height 44
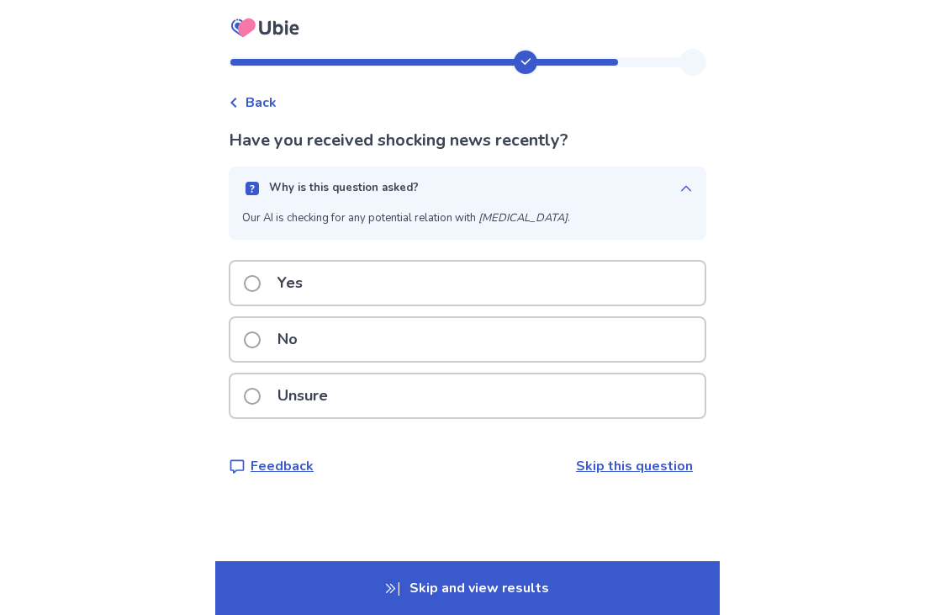
click at [678, 173] on button "Why is this question asked?" at bounding box center [468, 189] width 478 height 44
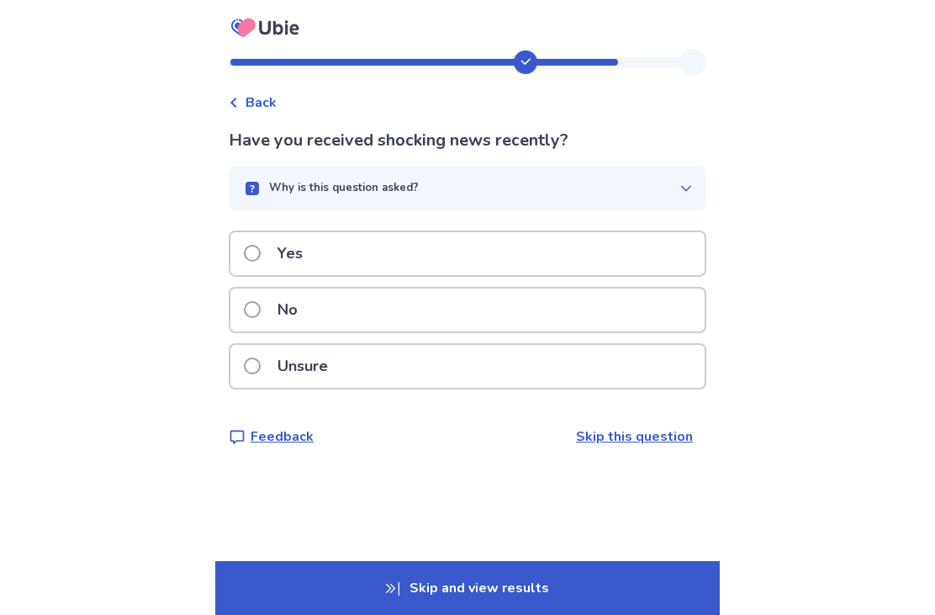
click at [261, 251] on span at bounding box center [252, 253] width 17 height 17
click at [651, 169] on button "Why is this question asked?" at bounding box center [468, 189] width 478 height 44
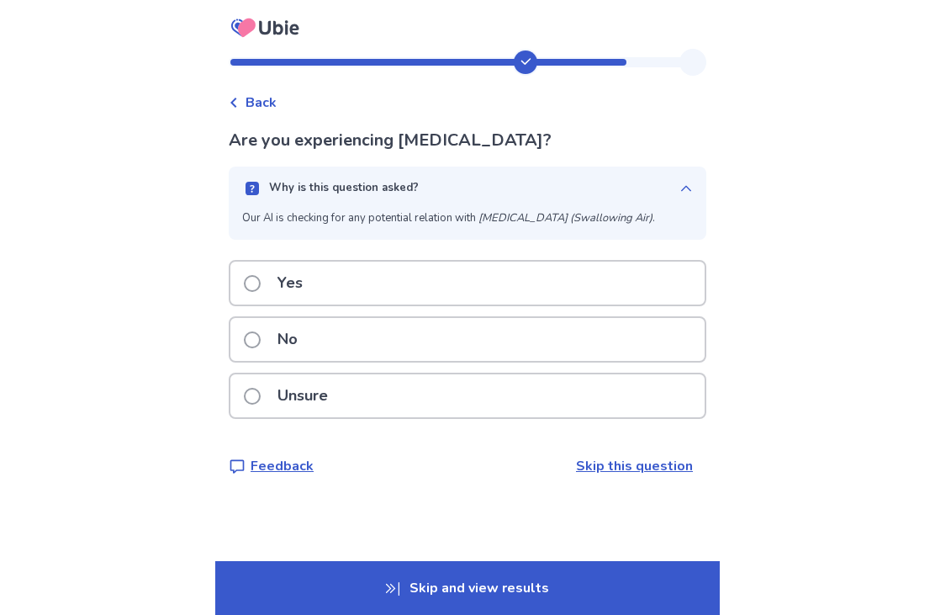
click at [673, 177] on button "Why is this question asked?" at bounding box center [468, 189] width 478 height 44
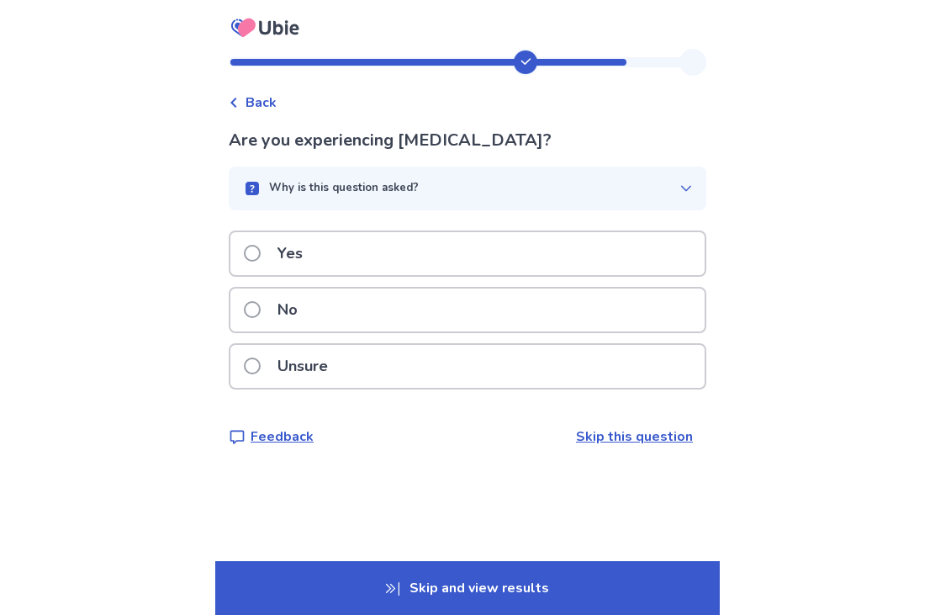
click at [256, 378] on label "Unsure" at bounding box center [291, 366] width 94 height 43
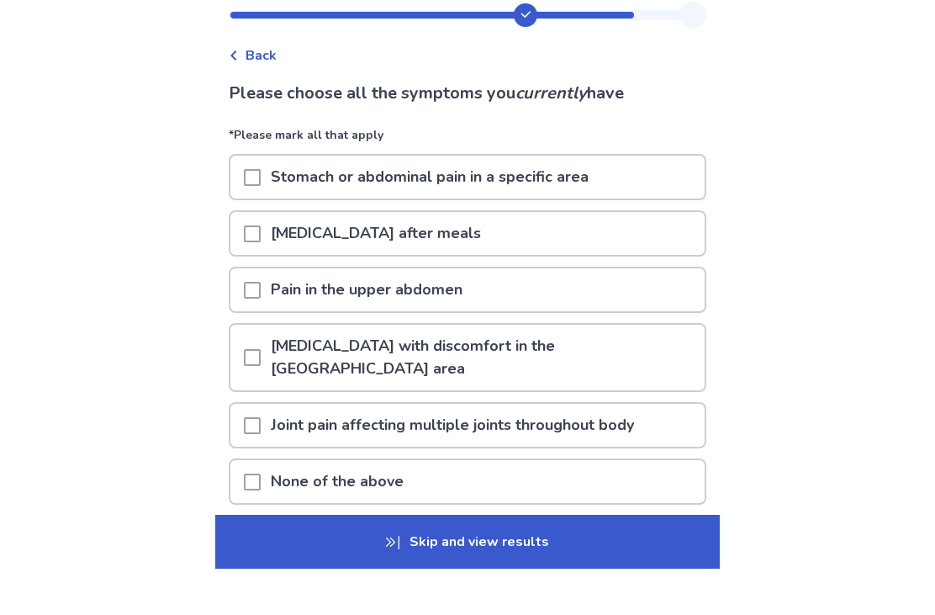
scroll to position [48, 0]
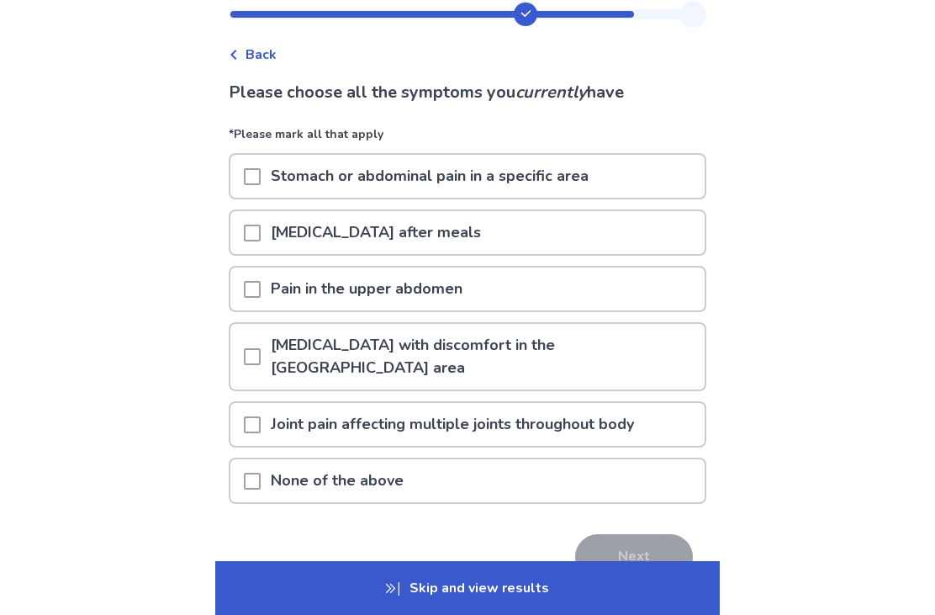
click at [261, 473] on span at bounding box center [252, 481] width 17 height 17
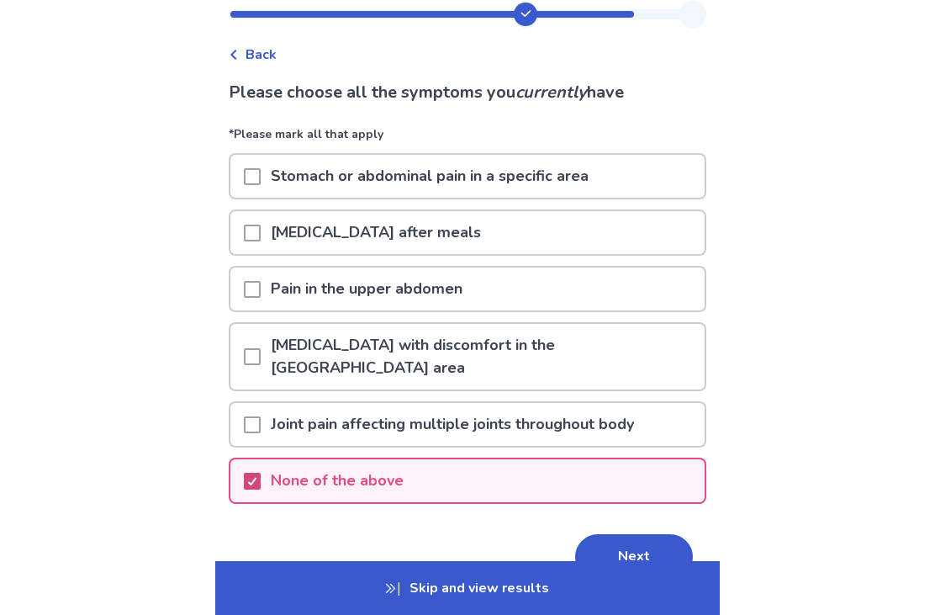
click at [647, 534] on button "Next" at bounding box center [634, 556] width 118 height 45
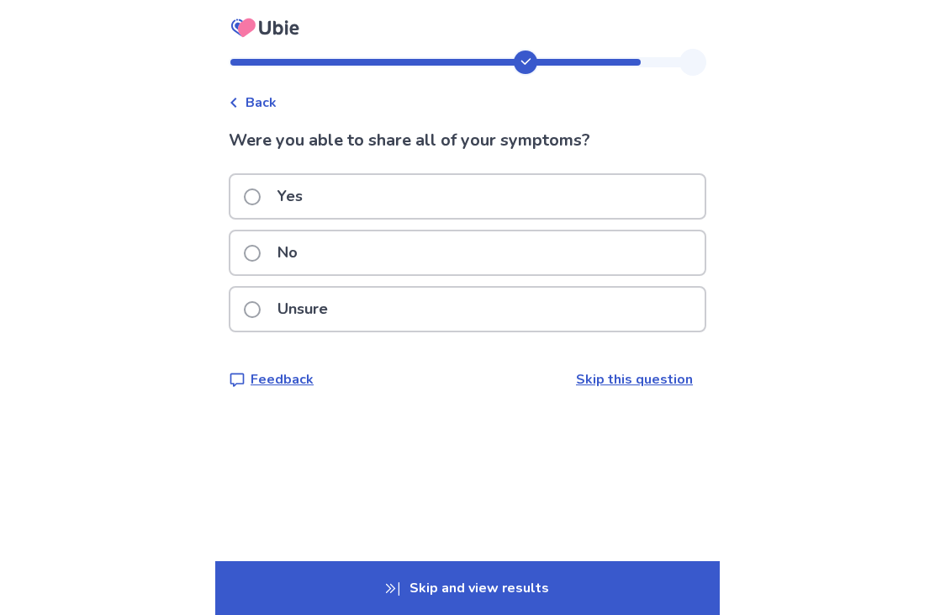
click at [254, 193] on span at bounding box center [252, 196] width 17 height 17
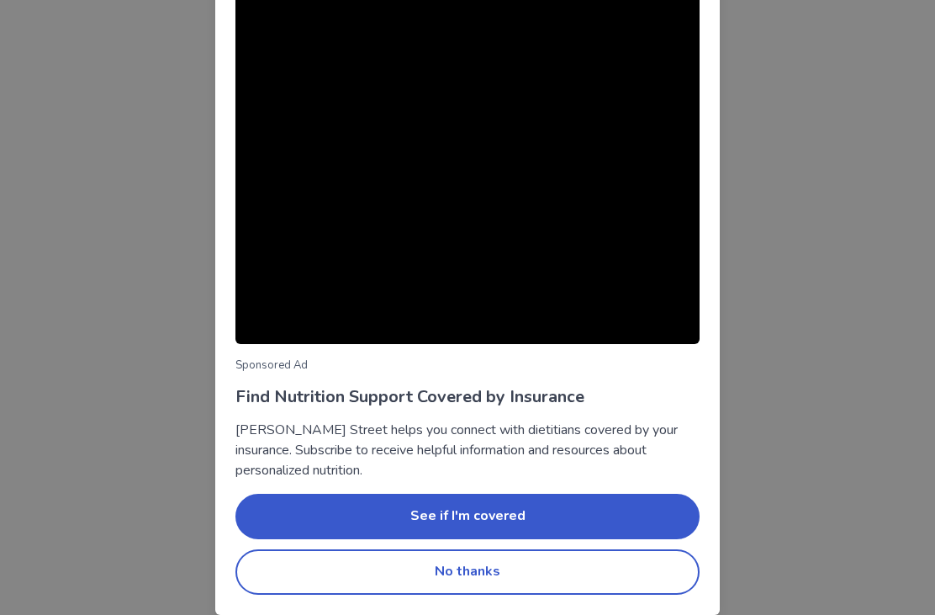
scroll to position [84, 0]
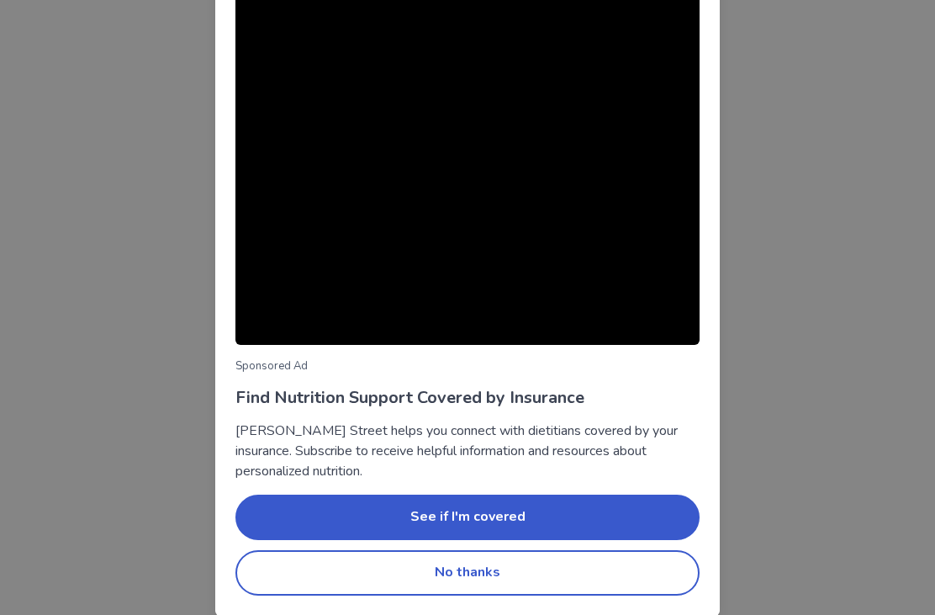
click at [584, 578] on button "No thanks" at bounding box center [468, 572] width 464 height 45
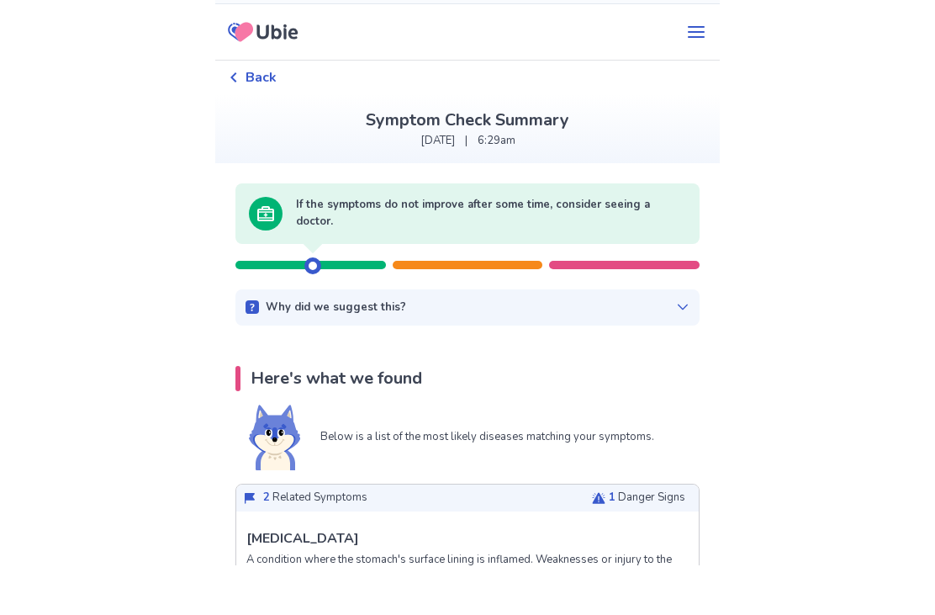
scroll to position [50, 0]
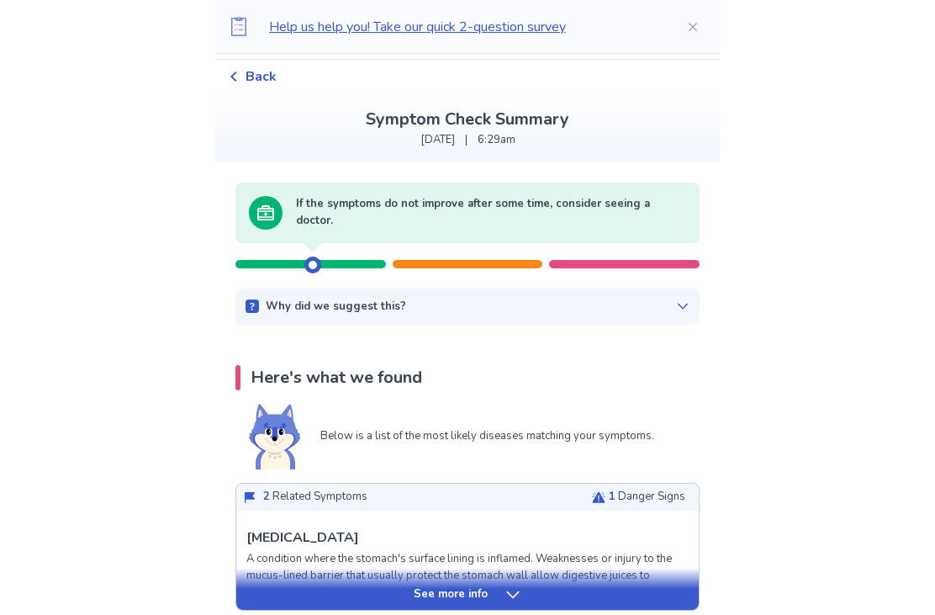
click at [591, 590] on div "See more info" at bounding box center [467, 594] width 463 height 17
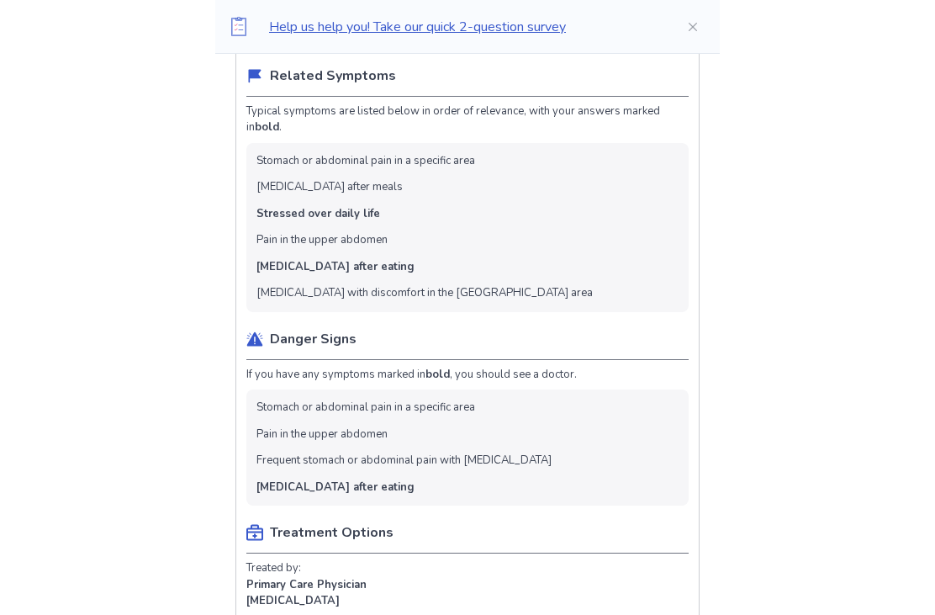
scroll to position [635, 0]
